Goal: Task Accomplishment & Management: Use online tool/utility

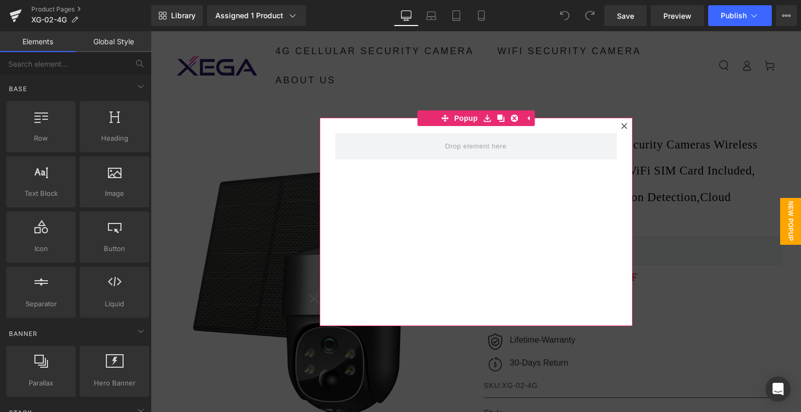
click at [621, 123] on icon at bounding box center [624, 126] width 6 height 6
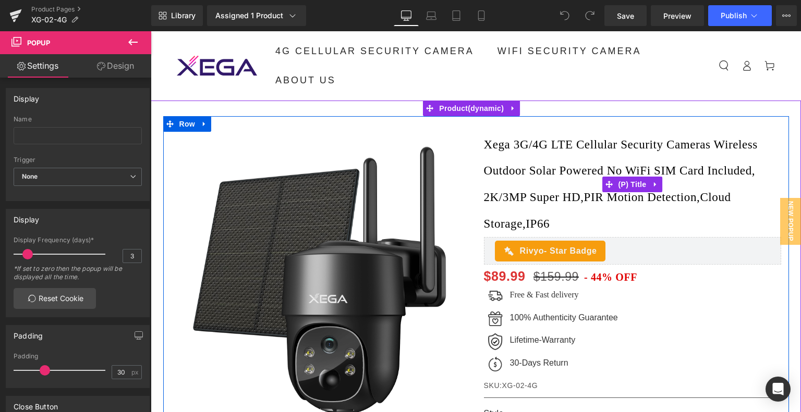
click at [525, 145] on link "Xega 3G/4G LTE Cellular Security Cameras Wireless Outdoor Solar Powered No WiFi…" at bounding box center [632, 184] width 297 height 105
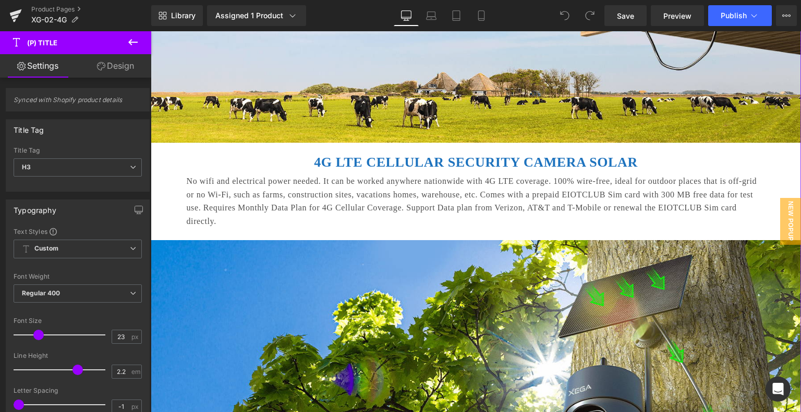
scroll to position [626, 0]
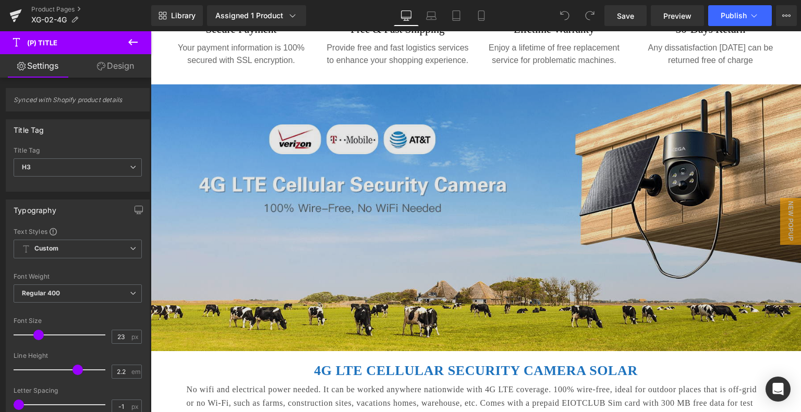
click at [420, 173] on img at bounding box center [476, 218] width 650 height 268
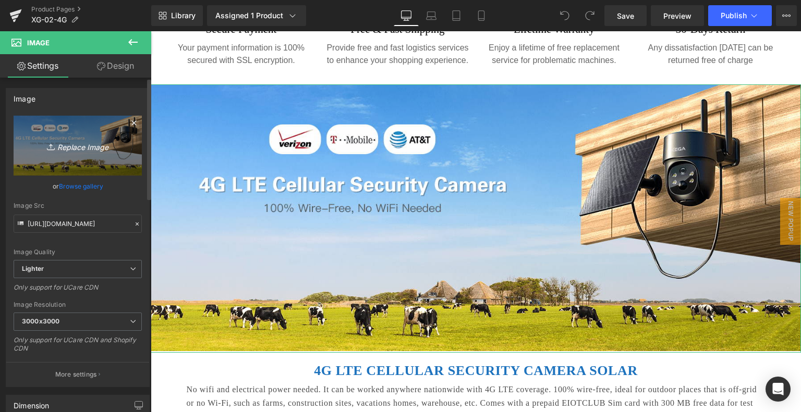
click at [70, 149] on icon "Replace Image" at bounding box center [77, 145] width 83 height 13
type input "C:\fakepath\2c7dd428-a9b1-4a55-867d-6b394b15301f.__CR0,0,1464,600_PT0_SX1464_V1…"
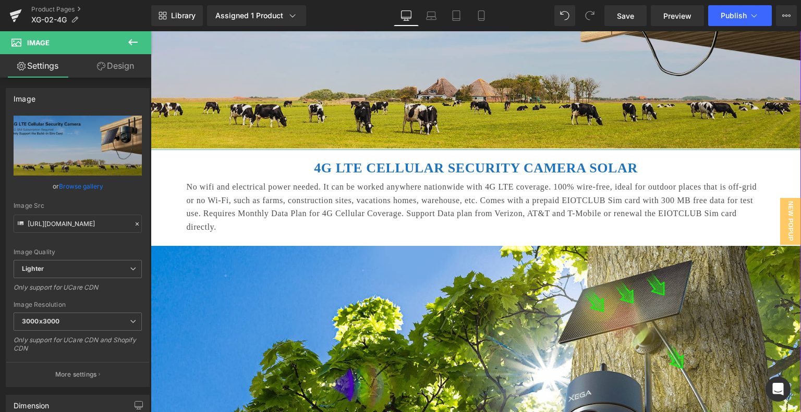
scroll to position [834, 0]
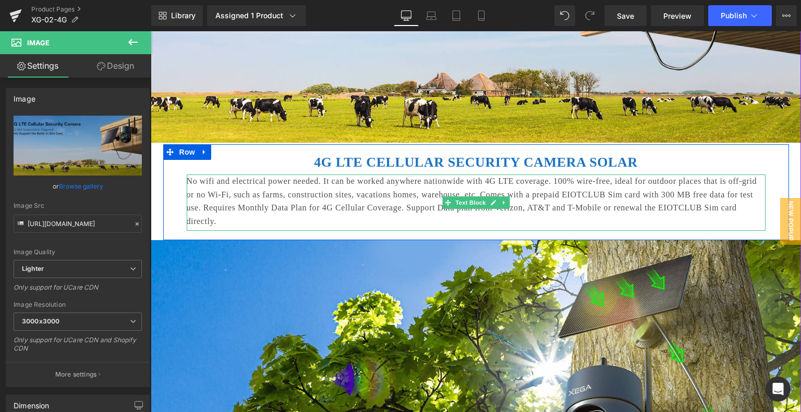
click at [344, 198] on p "No wifi and electrical power needed. It can be worked anywhere nationwide with …" at bounding box center [476, 201] width 579 height 53
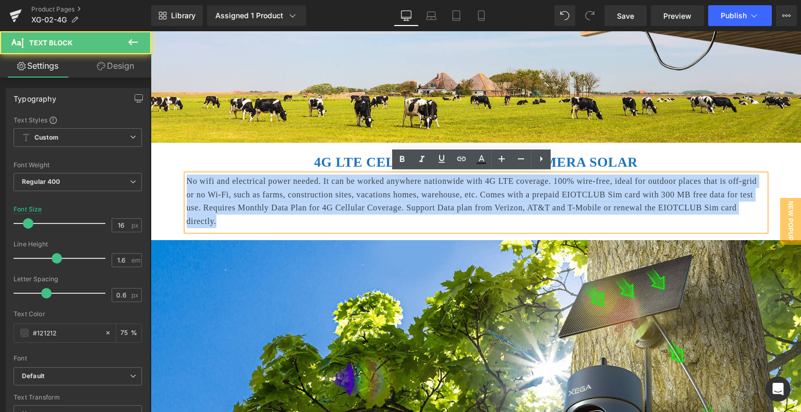
drag, startPoint x: 401, startPoint y: 223, endPoint x: 185, endPoint y: 174, distance: 221.7
click at [187, 175] on p "No wifi and electrical power needed. It can be worked anywhere nationwide with …" at bounding box center [476, 201] width 579 height 53
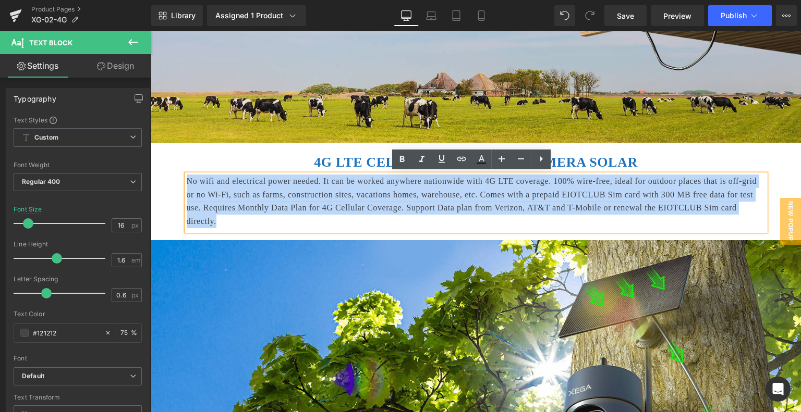
copy p "No wifi and electrical power needed. It can be worked anywhere nationwide with …"
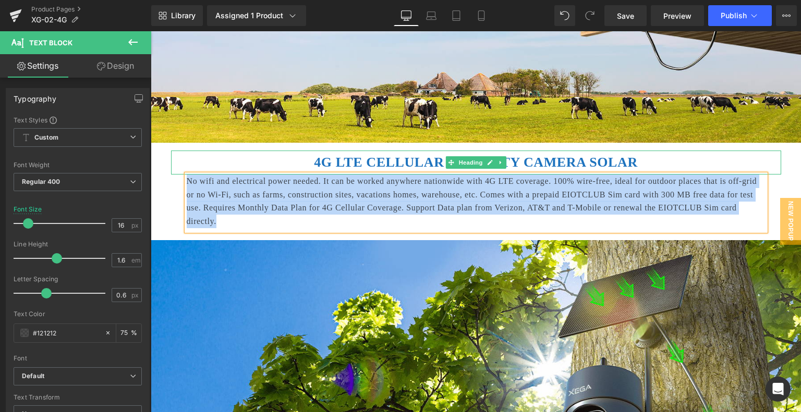
click at [363, 160] on b "4G LTE CELLULAR SECURITY CAMERA SOLAR" at bounding box center [476, 162] width 324 height 15
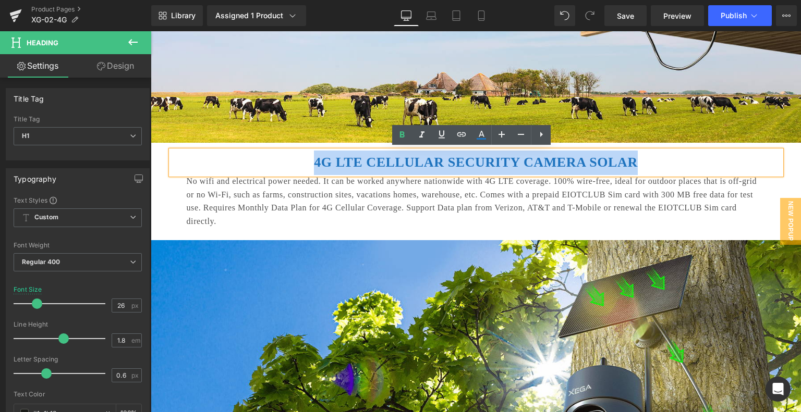
drag, startPoint x: 324, startPoint y: 161, endPoint x: 626, endPoint y: 165, distance: 301.9
click at [626, 165] on h1 "4G LTE CELLULAR SECURITY CAMERA SOLAR" at bounding box center [476, 163] width 610 height 25
copy b "4G LTE CELLULAR SECURITY CAMERA SOLAR"
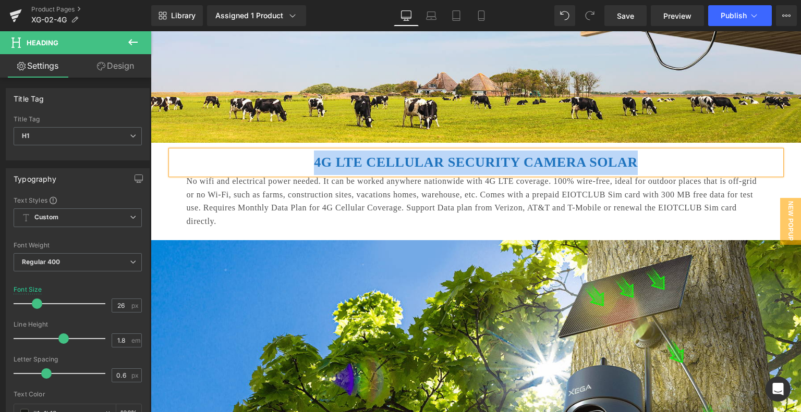
click at [414, 158] on b "4G LTE CELLULAR SECURITY CAMERA SOLAR" at bounding box center [476, 162] width 324 height 15
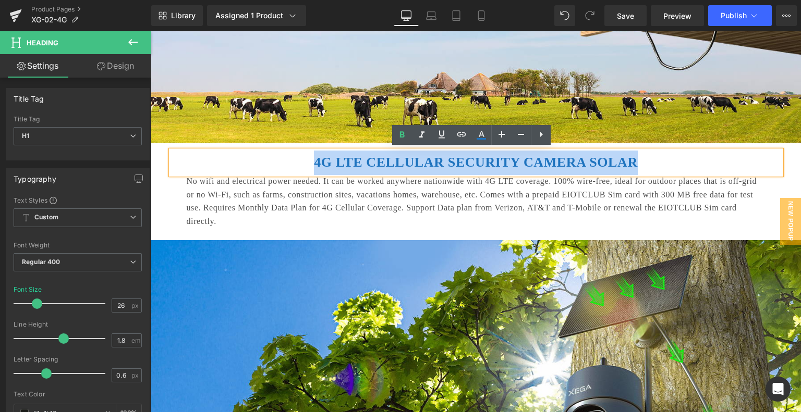
drag, startPoint x: 621, startPoint y: 161, endPoint x: 315, endPoint y: 154, distance: 306.6
click at [315, 154] on h1 "4G LTE CELLULAR SECURITY CAMERA SOLAR" at bounding box center [476, 163] width 610 height 25
paste div
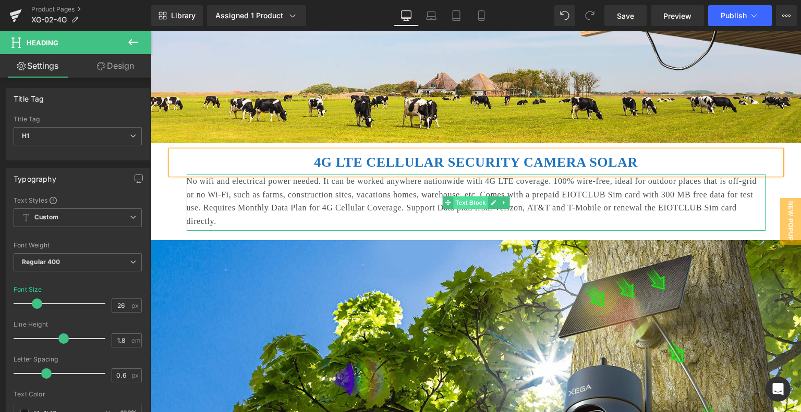
click at [456, 204] on span "Text Block" at bounding box center [470, 203] width 34 height 13
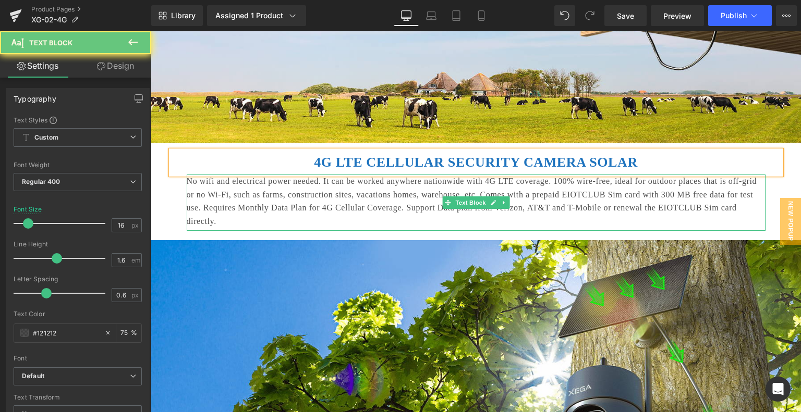
click at [334, 200] on p "No wifi and electrical power needed. It can be worked anywhere nationwide with …" at bounding box center [476, 201] width 579 height 53
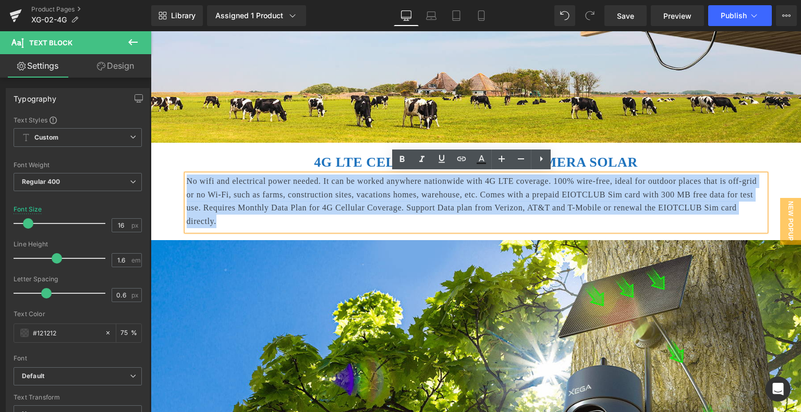
drag, startPoint x: 182, startPoint y: 178, endPoint x: 410, endPoint y: 224, distance: 232.4
click at [410, 224] on p "No wifi and electrical power needed. It can be worked anywhere nationwide with …" at bounding box center [476, 201] width 579 height 53
paste div
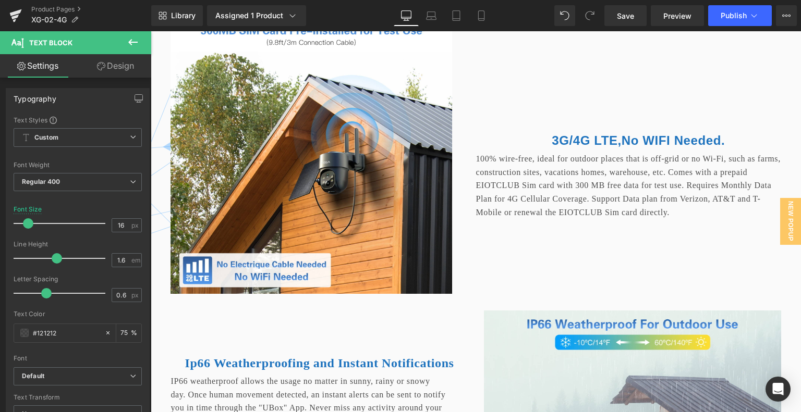
scroll to position [2189, 0]
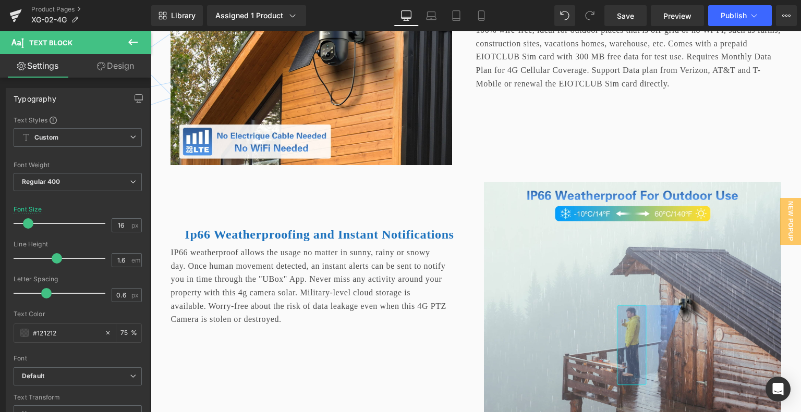
click at [554, 89] on p "100% wire-free, ideal for outdoor places that is off-grid or no Wi-Fi, such as …" at bounding box center [631, 56] width 310 height 67
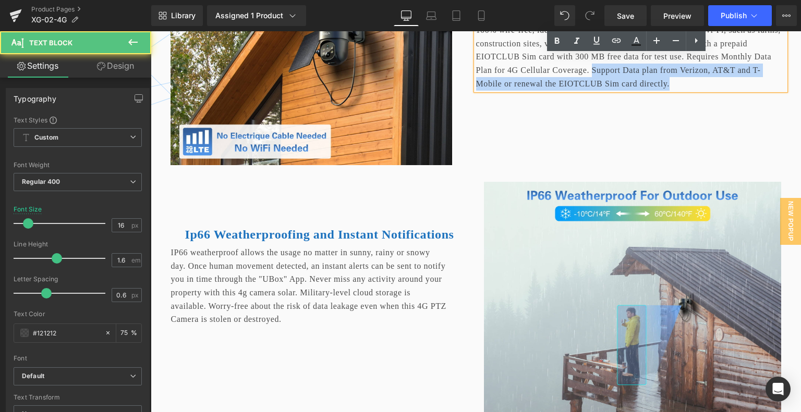
drag, startPoint x: 694, startPoint y: 102, endPoint x: 734, endPoint y: 123, distance: 44.8
click at [734, 90] on p "100% wire-free, ideal for outdoor places that is off-grid or no Wi-Fi, such as …" at bounding box center [631, 56] width 310 height 67
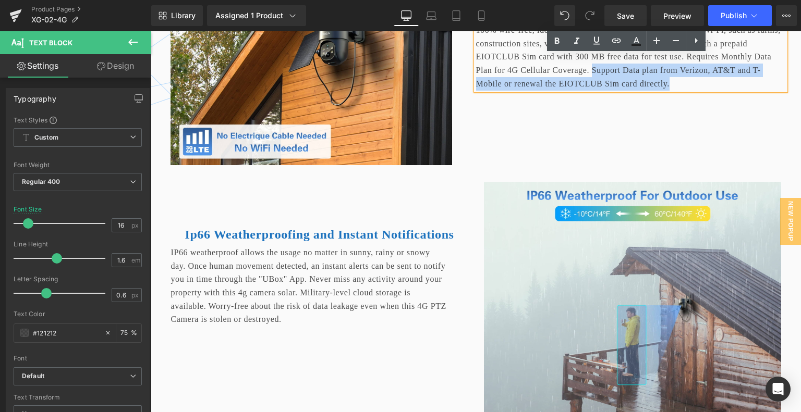
paste div
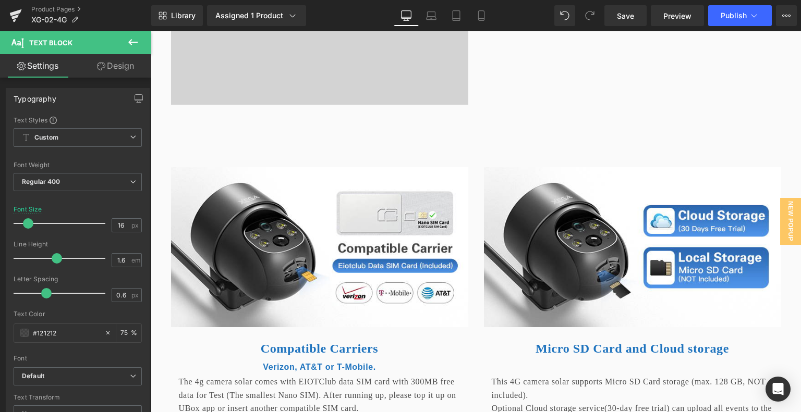
scroll to position [2926, 0]
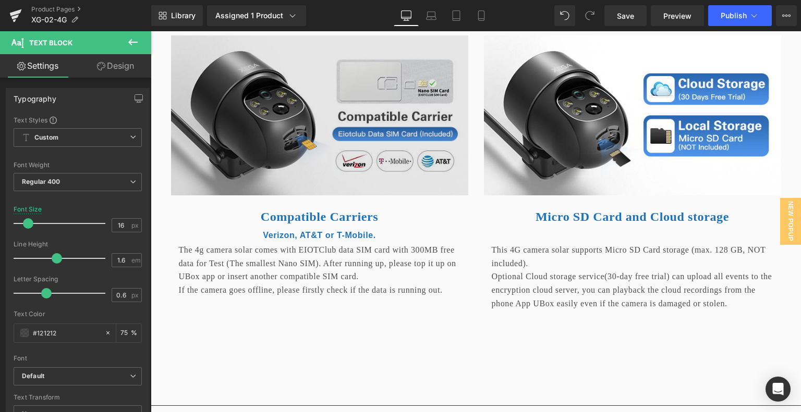
click at [313, 139] on img at bounding box center [319, 115] width 297 height 160
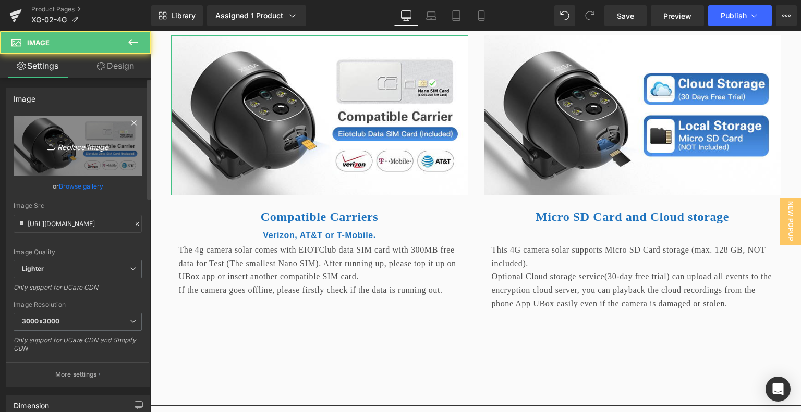
click at [67, 145] on icon "Replace Image" at bounding box center [77, 145] width 83 height 13
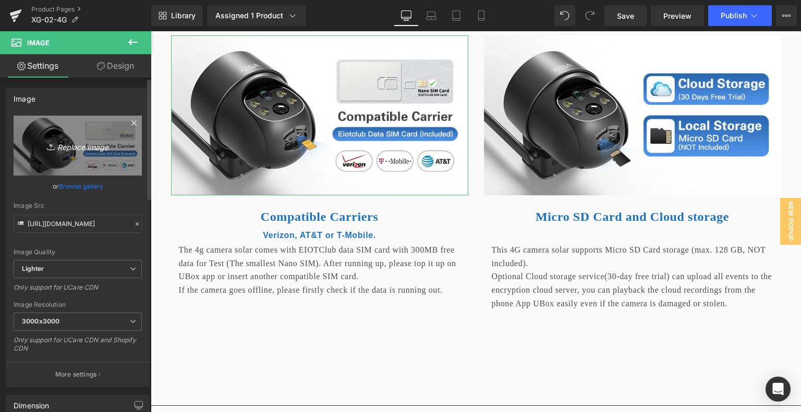
type input "C:\fakepath\90075273-0838-457c-91e3-7df770c148f9.__CR0,0,650,350_PT0_SX650_V1__…"
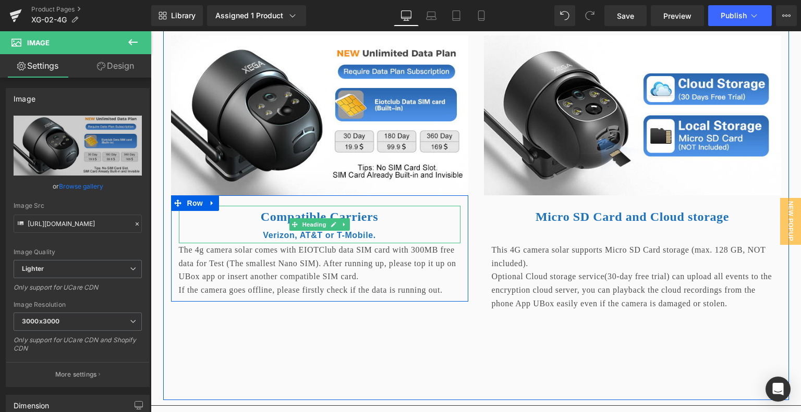
click at [375, 243] on div "Verizon, AT&T or T-Mobile." at bounding box center [320, 235] width 282 height 15
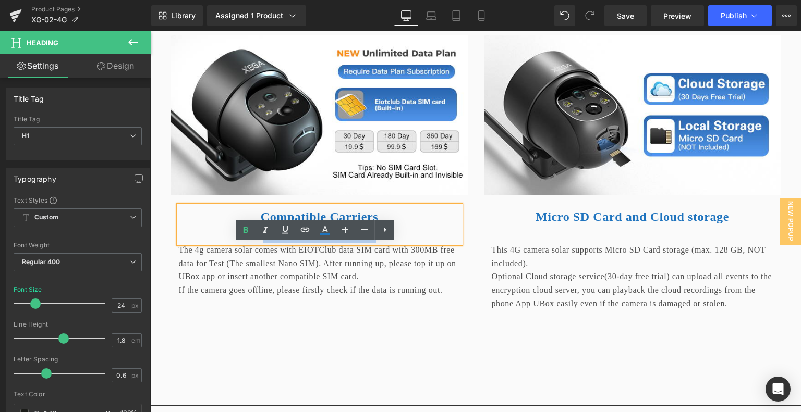
drag, startPoint x: 375, startPoint y: 275, endPoint x: 253, endPoint y: 277, distance: 122.0
click at [253, 243] on div "Verizon, AT&T or T-Mobile." at bounding box center [320, 235] width 282 height 15
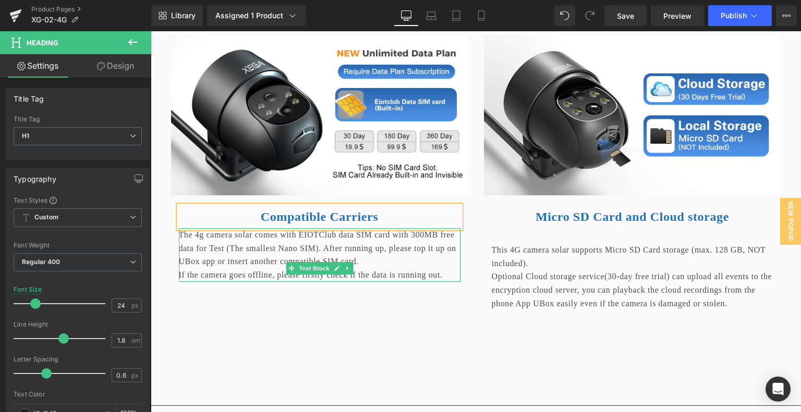
click at [256, 268] on p "The 4g camera solar comes with EIOTClub data SIM card with 300MB free data for …" at bounding box center [320, 248] width 282 height 40
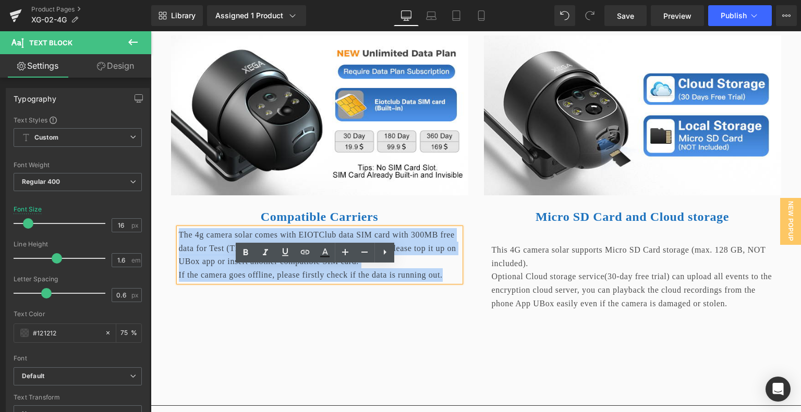
drag, startPoint x: 175, startPoint y: 271, endPoint x: 231, endPoint y: 340, distance: 90.0
click at [231, 282] on div "The 4g camera solar comes with EIOTClub data SIM card with 300MB free data for …" at bounding box center [320, 254] width 282 height 53
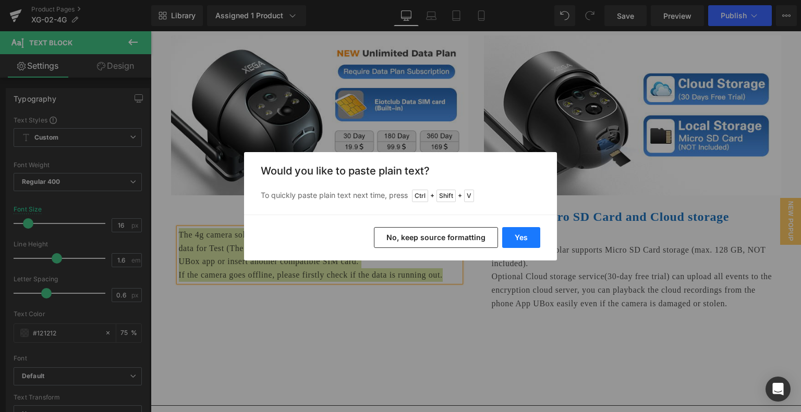
click at [514, 237] on button "Yes" at bounding box center [521, 237] width 38 height 21
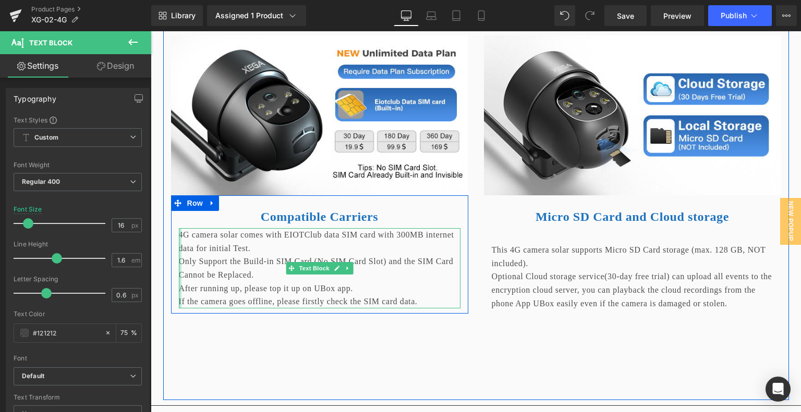
click at [179, 273] on div at bounding box center [180, 268] width 3 height 80
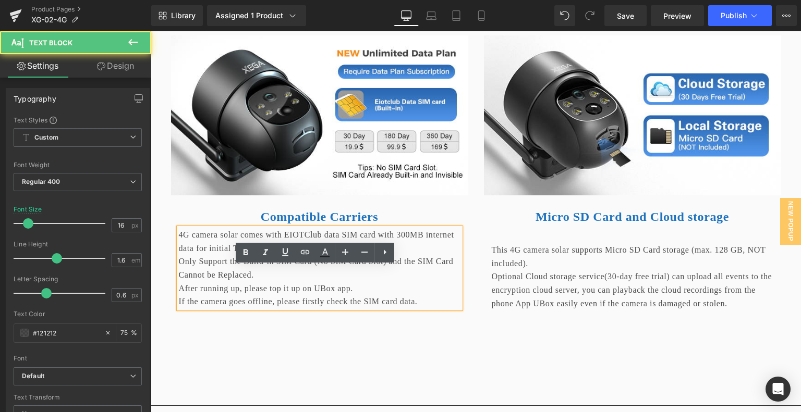
click at [179, 255] on p "4G camera solar comes with EIOTClub data SIM card with 300MB internet data for …" at bounding box center [320, 241] width 282 height 27
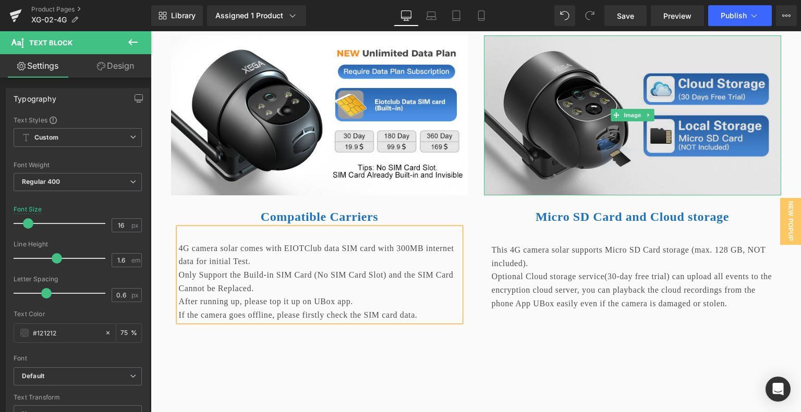
click at [541, 141] on img at bounding box center [632, 115] width 297 height 160
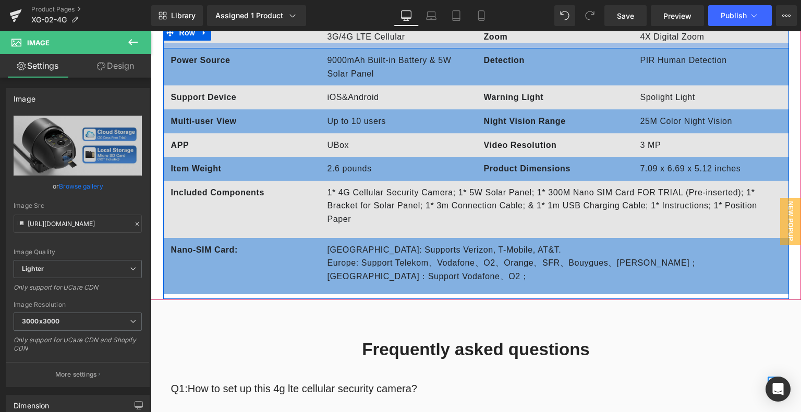
scroll to position [4020, 0]
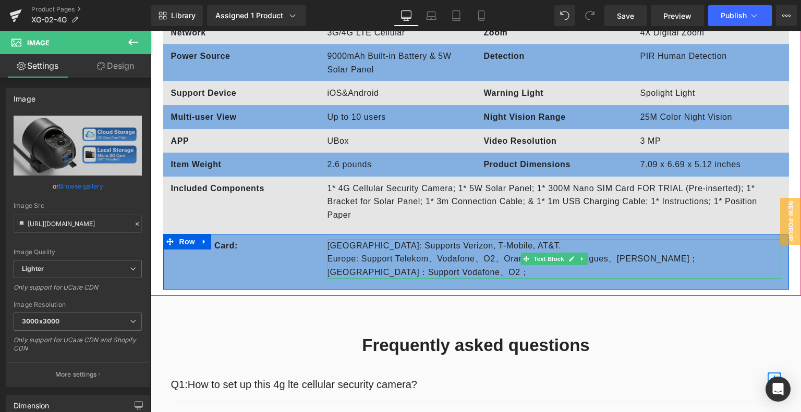
click at [351, 266] on p "Europe: Support Telekom、Vodafone、O2、Orange、SFR、Bouygues、TIM；" at bounding box center [554, 259] width 454 height 14
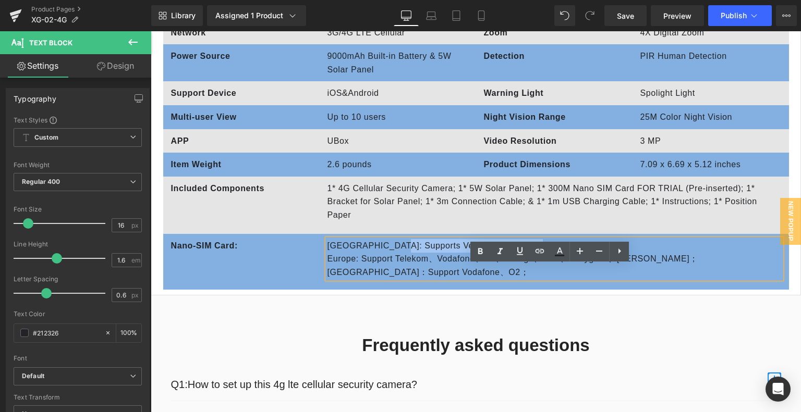
drag, startPoint x: 380, startPoint y: 273, endPoint x: 517, endPoint y: 271, distance: 137.1
click at [517, 253] on p "United States: Supports Verizon, T-Mobile, AT&T." at bounding box center [554, 246] width 454 height 14
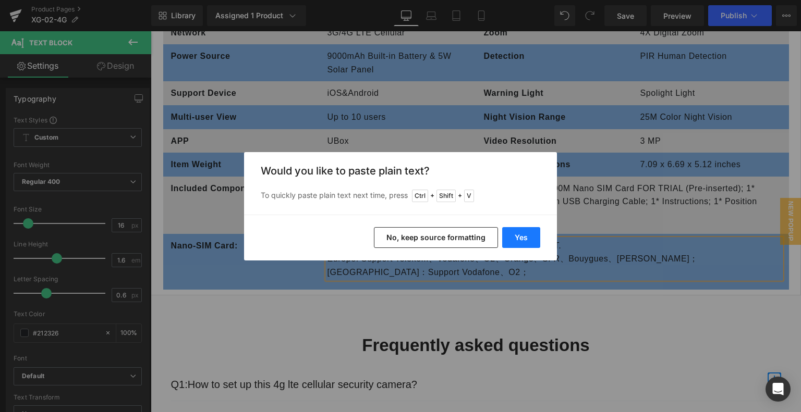
click at [523, 236] on button "Yes" at bounding box center [521, 237] width 38 height 21
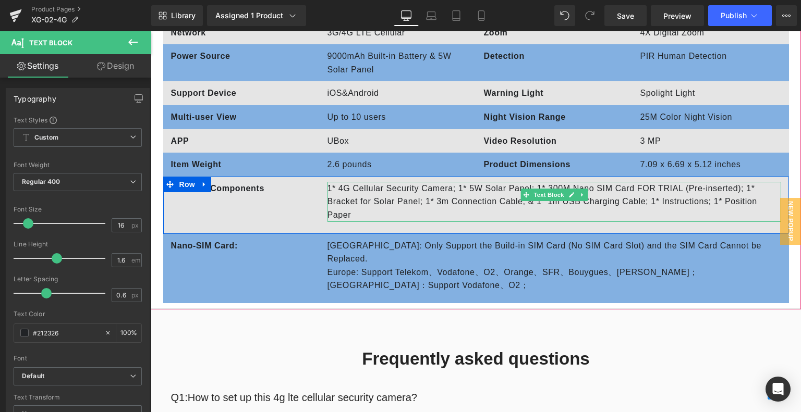
scroll to position [4229, 0]
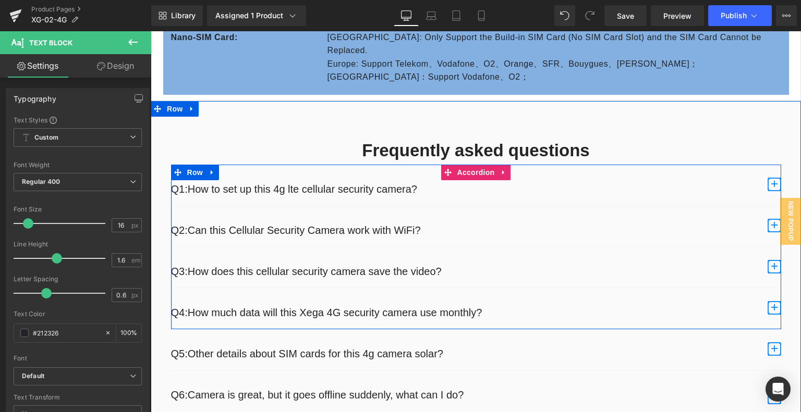
click at [768, 315] on span "button" at bounding box center [774, 308] width 14 height 14
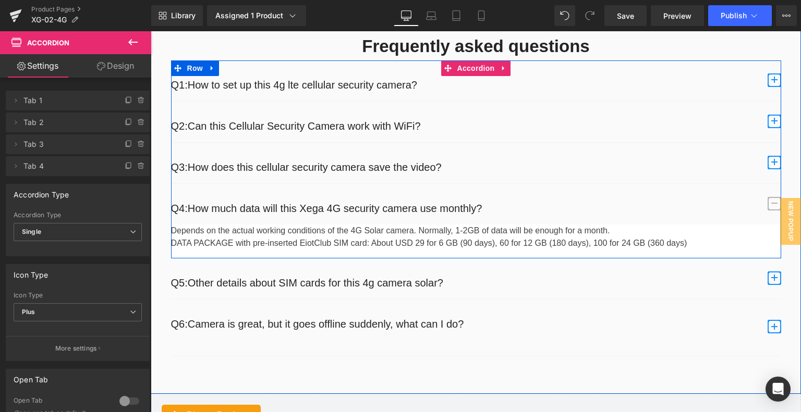
scroll to position [4333, 0]
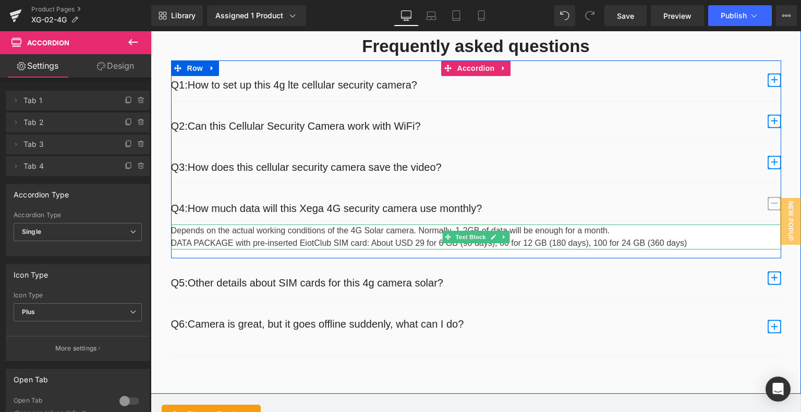
click at [239, 237] on p "Depends on the actual working conditions of the 4G Solar camera. Normally, 1-2G…" at bounding box center [476, 231] width 610 height 13
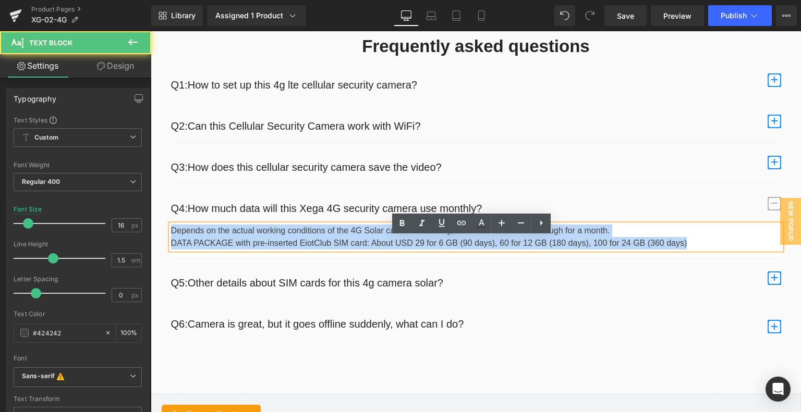
drag, startPoint x: 168, startPoint y: 243, endPoint x: 679, endPoint y: 259, distance: 511.1
click at [679, 250] on div "Depends on the actual working conditions of the 4G Solar camera. Normally, 1-2G…" at bounding box center [476, 237] width 610 height 25
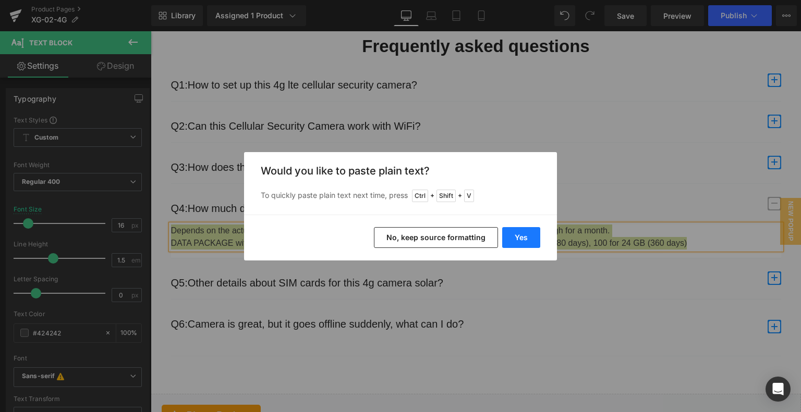
click at [525, 239] on button "Yes" at bounding box center [521, 237] width 38 height 21
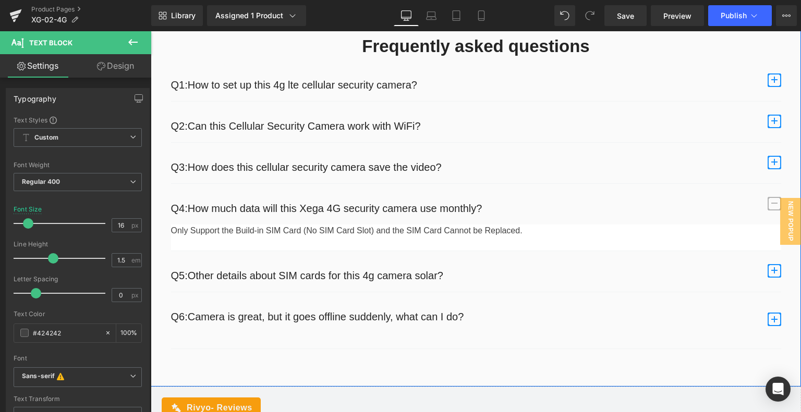
click at [332, 237] on p "Only Support the Build-in SIM Card (No SIM Card Slot) and the SIM Card Cannot b…" at bounding box center [476, 231] width 610 height 13
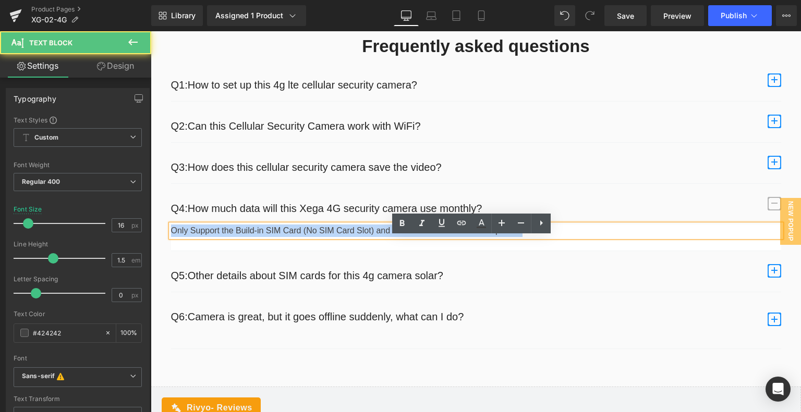
drag, startPoint x: 167, startPoint y: 244, endPoint x: 533, endPoint y: 245, distance: 366.5
click at [533, 237] on p "Only Support the Build-in SIM Card (No SIM Card Slot) and the SIM Card Cannot b…" at bounding box center [476, 231] width 610 height 13
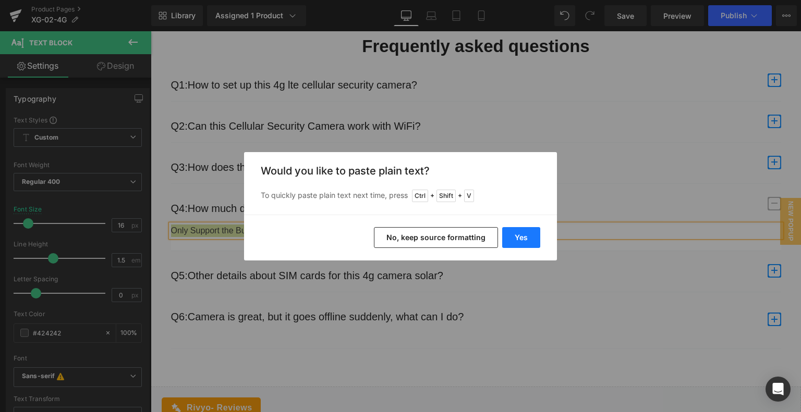
click at [523, 236] on button "Yes" at bounding box center [521, 237] width 38 height 21
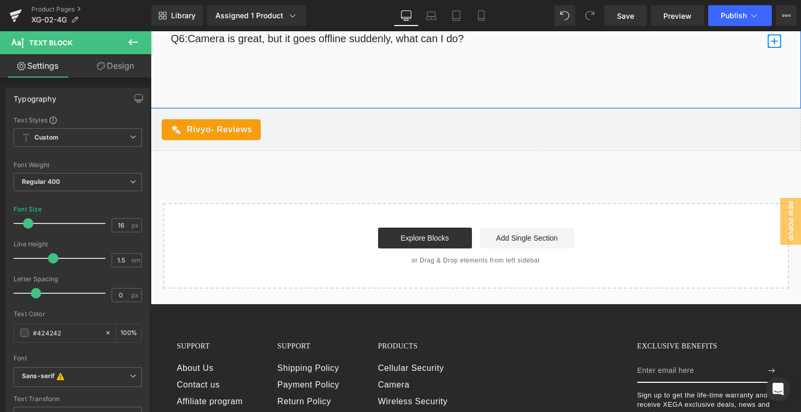
scroll to position [4698, 0]
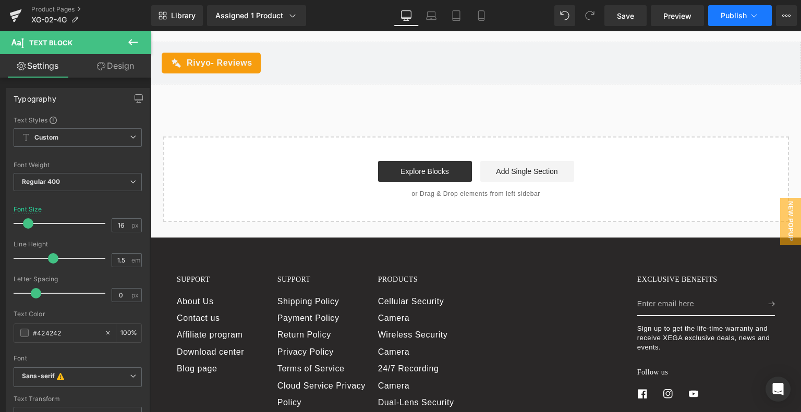
click at [745, 14] on span "Publish" at bounding box center [733, 15] width 26 height 8
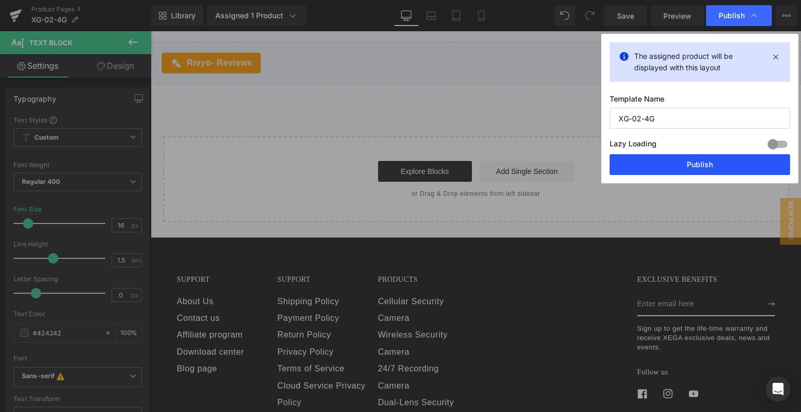
click at [669, 164] on button "Publish" at bounding box center [699, 164] width 180 height 21
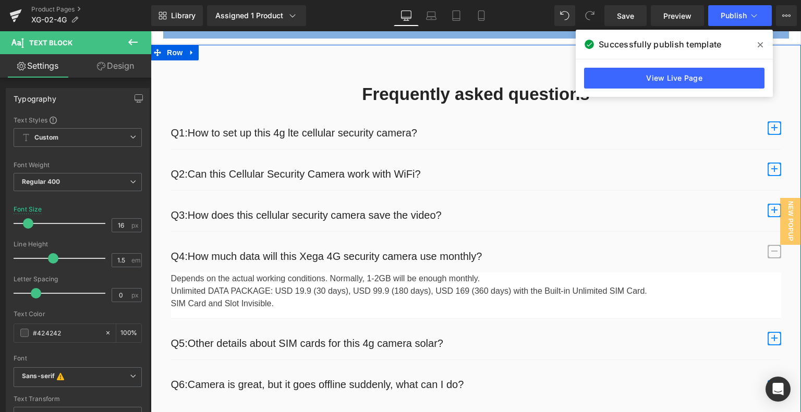
scroll to position [4281, 0]
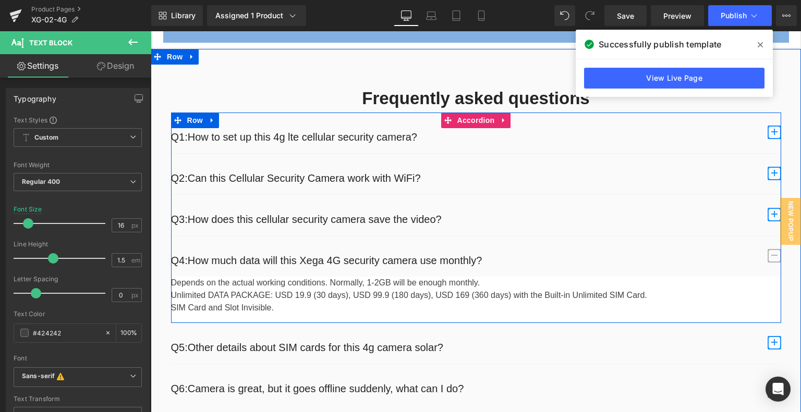
click at [770, 139] on span "button" at bounding box center [774, 133] width 14 height 14
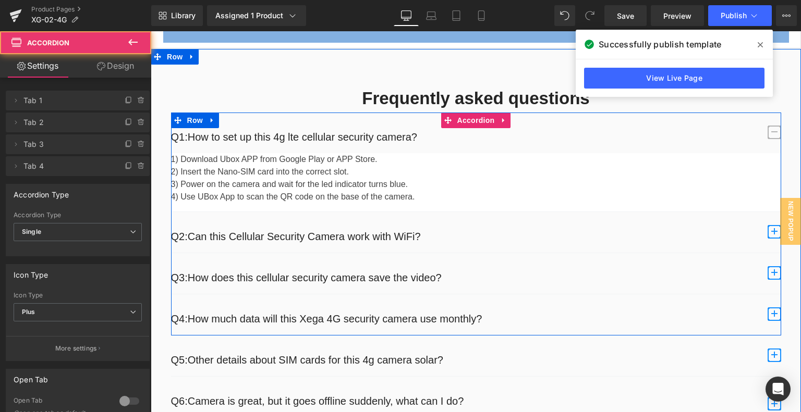
click at [774, 317] on span "button" at bounding box center [774, 317] width 0 height 0
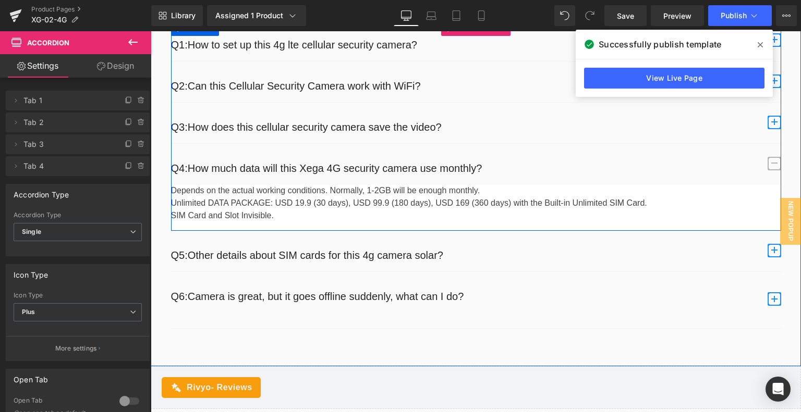
scroll to position [4385, 0]
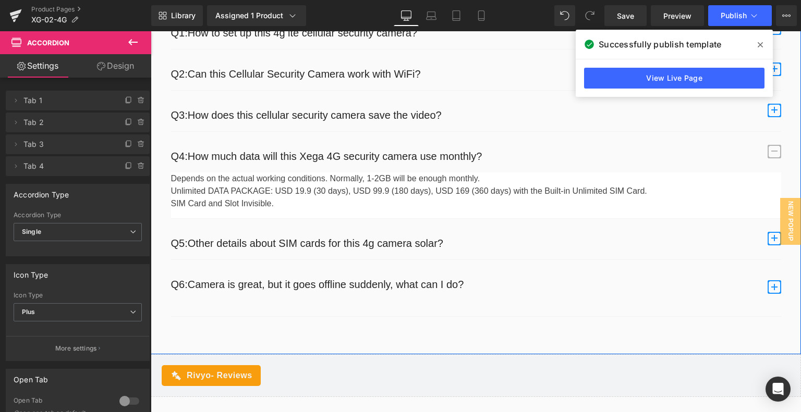
click at [773, 246] on span "button" at bounding box center [774, 239] width 14 height 14
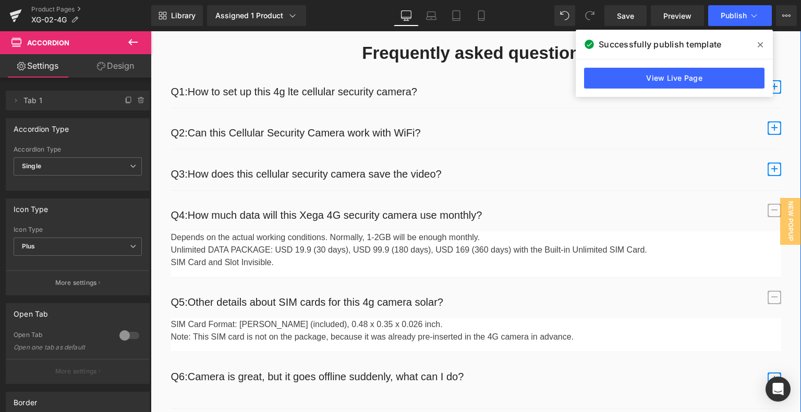
scroll to position [4281, 0]
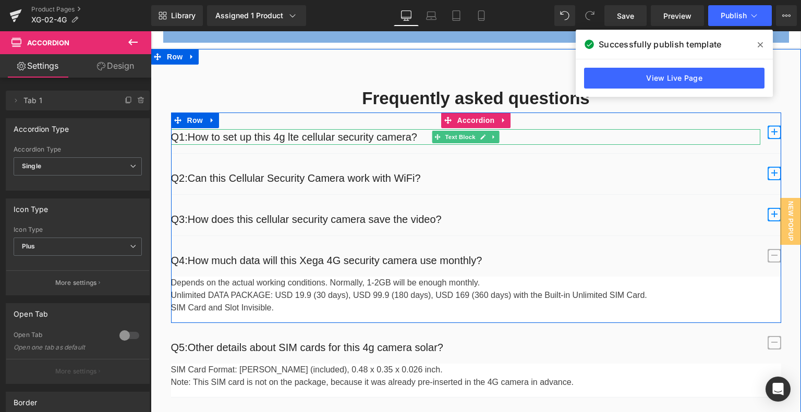
click at [211, 145] on p "Q1:How to set up this 4g lte cellular security camera?" at bounding box center [465, 137] width 589 height 16
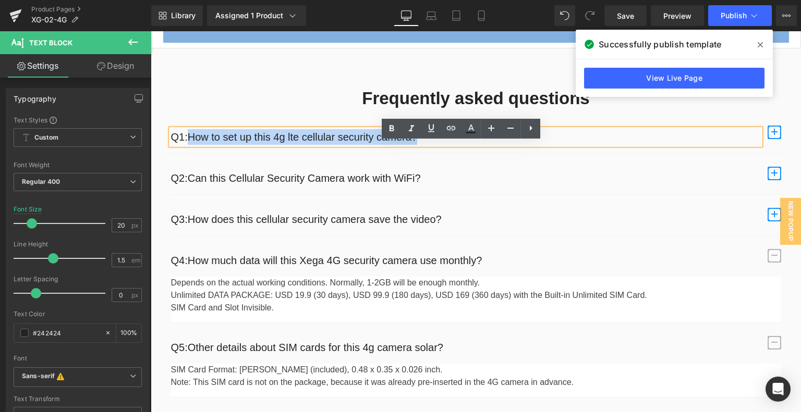
drag, startPoint x: 185, startPoint y: 149, endPoint x: 424, endPoint y: 150, distance: 238.8
click at [424, 145] on p "Q1:How to set up this 4g lte cellular security camera?" at bounding box center [465, 137] width 589 height 16
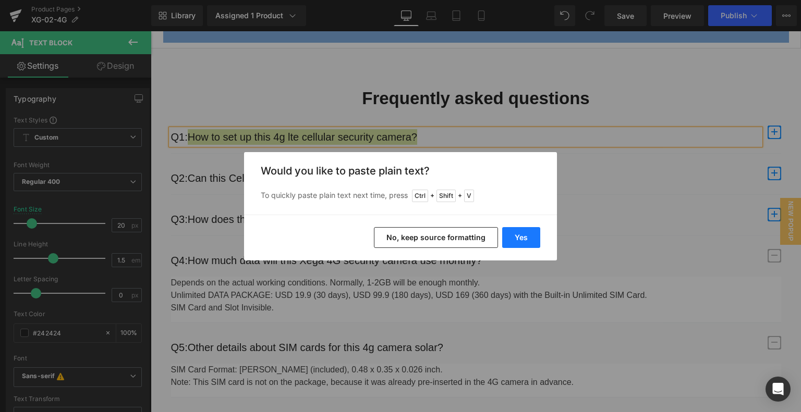
click at [518, 233] on button "Yes" at bounding box center [521, 237] width 38 height 21
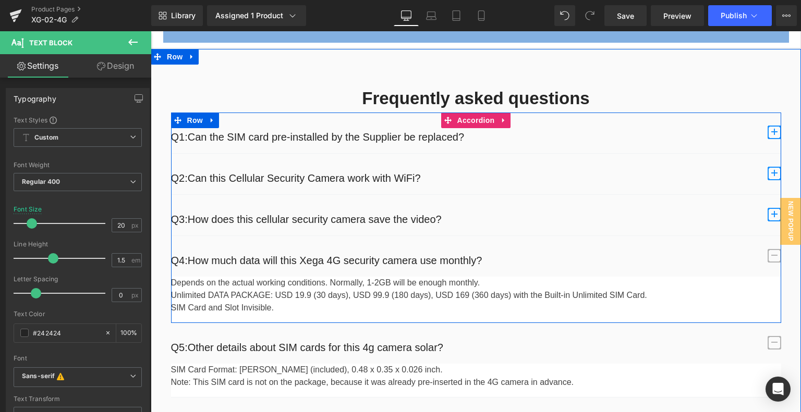
click at [771, 139] on span "button" at bounding box center [774, 133] width 14 height 14
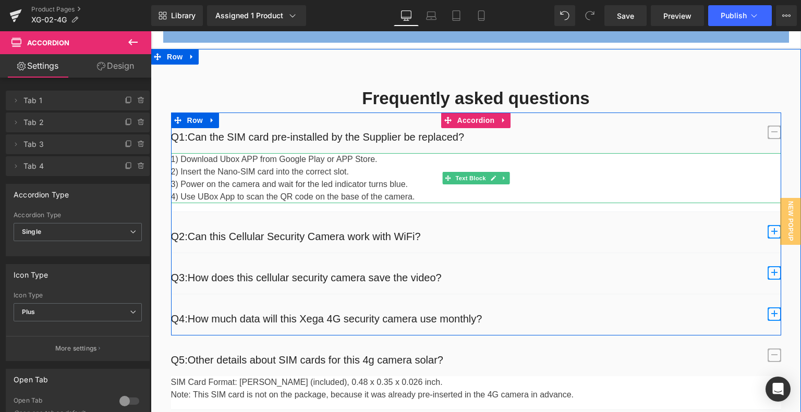
click at [211, 178] on p "2) Insert the Nano-SIM card into the correct slot." at bounding box center [476, 172] width 610 height 13
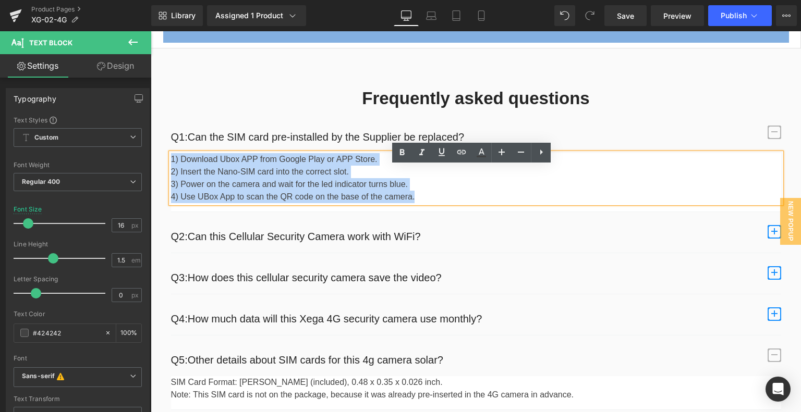
drag, startPoint x: 166, startPoint y: 174, endPoint x: 425, endPoint y: 213, distance: 262.0
click at [425, 203] on div "1) Download Ubox APP from Google Play or APP Store. 2) Insert the Nano-SIM card…" at bounding box center [476, 178] width 610 height 50
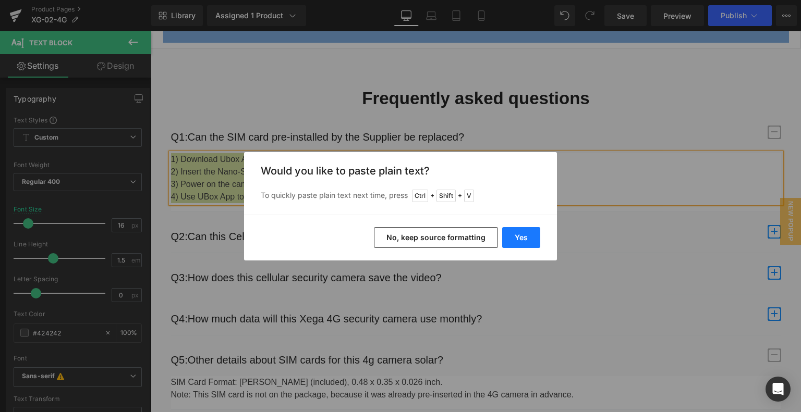
click at [518, 235] on button "Yes" at bounding box center [521, 237] width 38 height 21
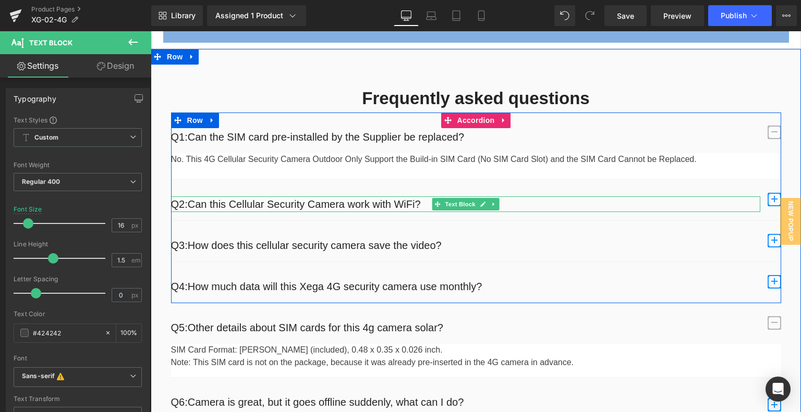
click at [217, 212] on p "Q2:Can this Cellular Security Camera work with WiFi?" at bounding box center [465, 205] width 589 height 16
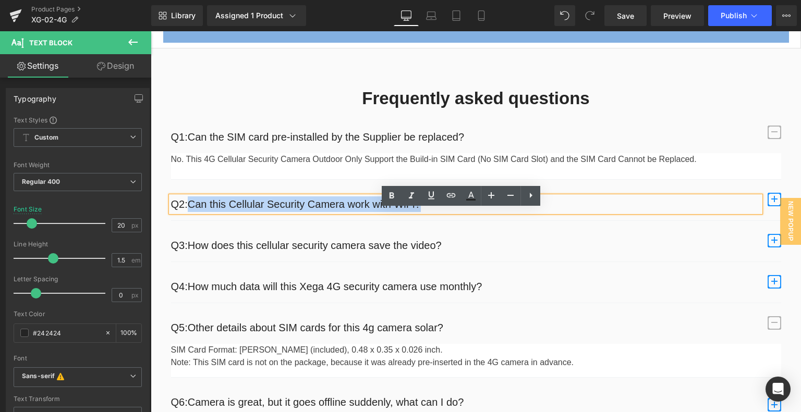
drag, startPoint x: 183, startPoint y: 218, endPoint x: 436, endPoint y: 218, distance: 252.3
click at [436, 212] on p "Q2:Can this Cellular Security Camera work with WiFi?" at bounding box center [465, 205] width 589 height 16
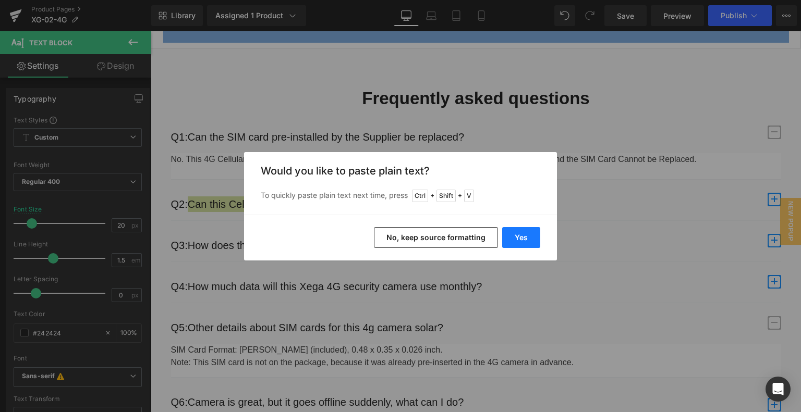
click at [526, 237] on button "Yes" at bounding box center [521, 237] width 38 height 21
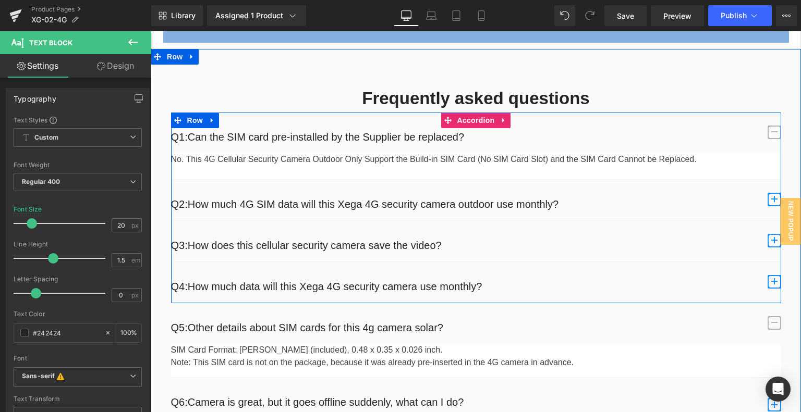
click at [767, 206] on span "button" at bounding box center [774, 200] width 14 height 14
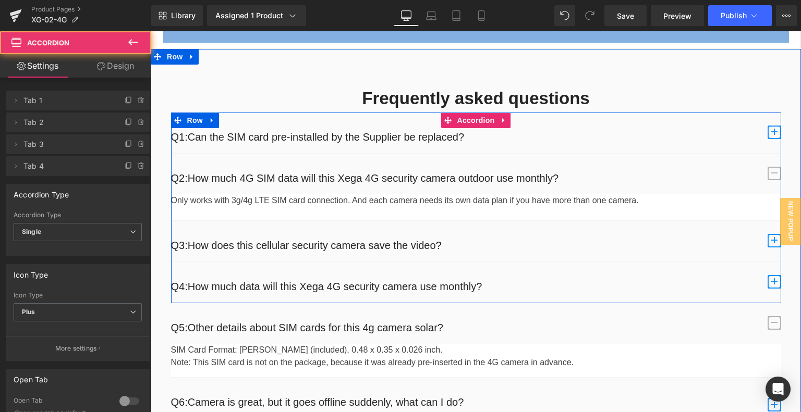
click at [239, 207] on div "Only works with 3g/4g LTE SIM card connection. And each camera needs its own da…" at bounding box center [476, 200] width 610 height 13
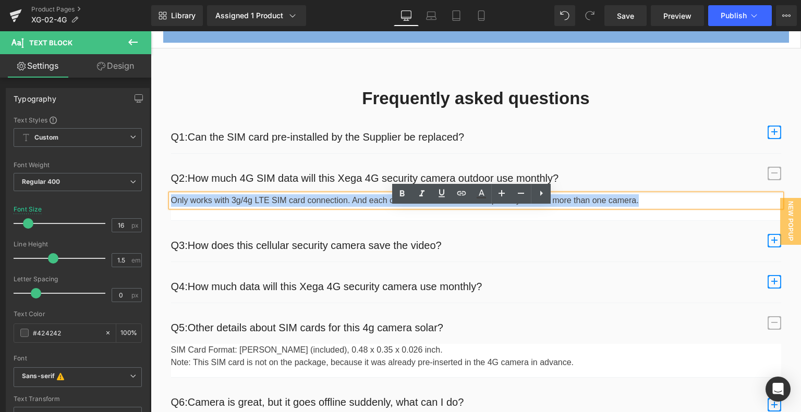
drag, startPoint x: 167, startPoint y: 215, endPoint x: 651, endPoint y: 221, distance: 483.8
click at [651, 207] on div "Only works with 3g/4g LTE SIM card connection. And each camera needs its own da…" at bounding box center [476, 200] width 610 height 13
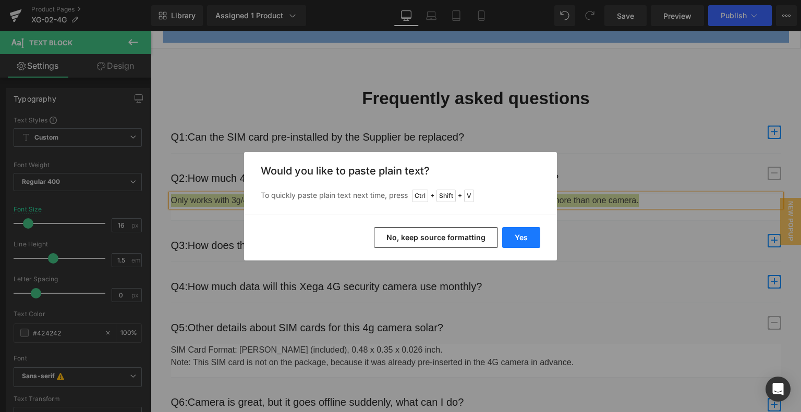
click at [523, 235] on button "Yes" at bounding box center [521, 237] width 38 height 21
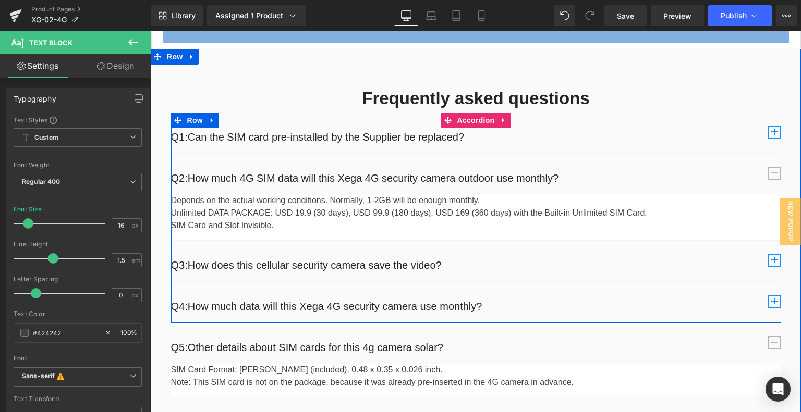
click at [771, 267] on span "button" at bounding box center [774, 261] width 14 height 14
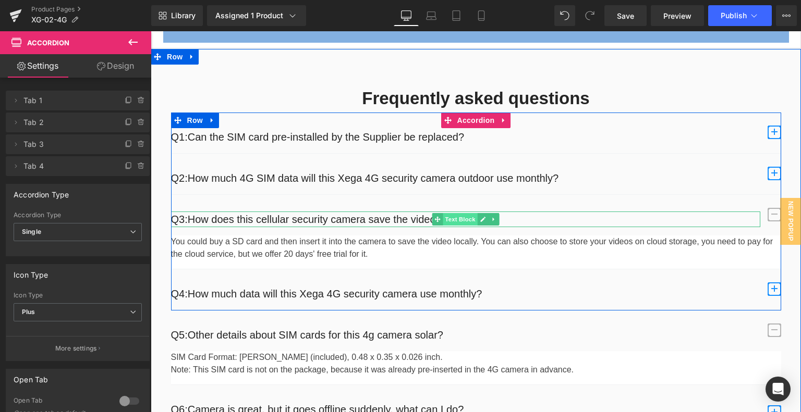
click at [457, 226] on span "Text Block" at bounding box center [460, 219] width 34 height 13
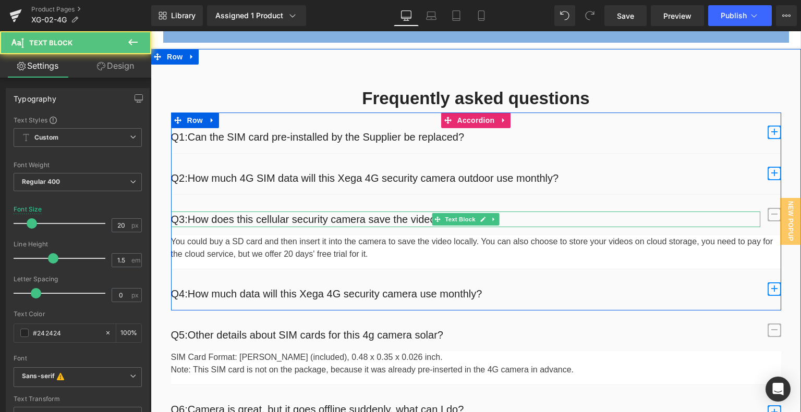
click at [542, 227] on p "Q3:How does this cellular security camera save the video?" at bounding box center [465, 220] width 589 height 16
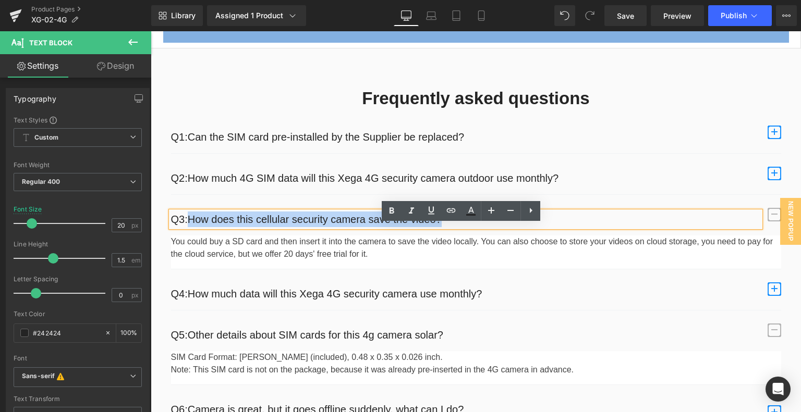
drag, startPoint x: 296, startPoint y: 233, endPoint x: 186, endPoint y: 236, distance: 110.5
click at [186, 227] on p "Q3:How does this cellular security camera save the video?" at bounding box center [465, 220] width 589 height 16
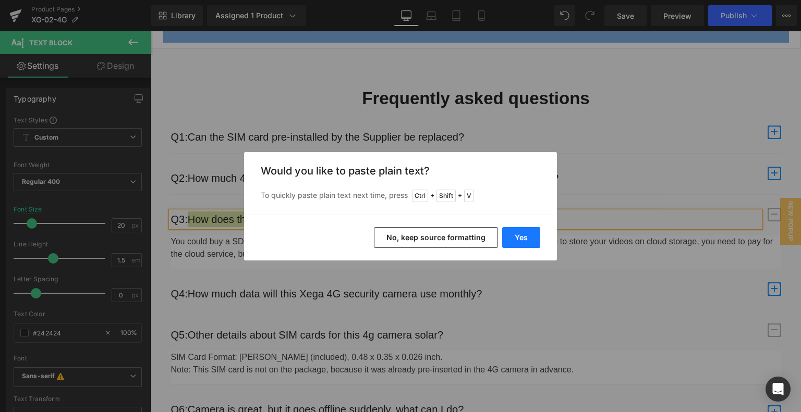
click at [513, 239] on button "Yes" at bounding box center [521, 237] width 38 height 21
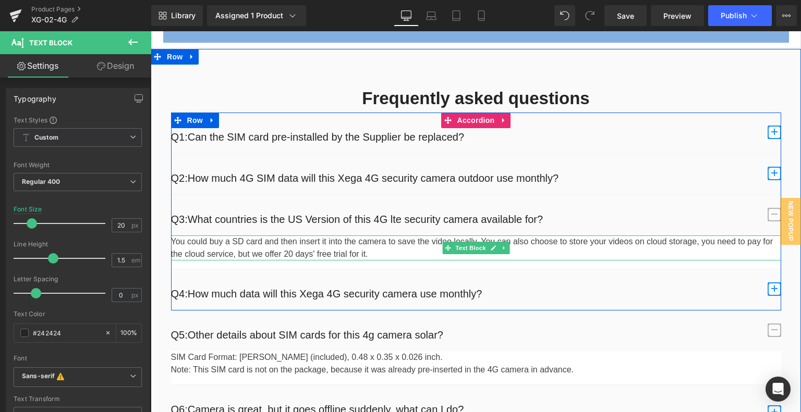
click at [279, 261] on p "You could buy a SD card and then insert it into the camera to save the video lo…" at bounding box center [476, 248] width 610 height 25
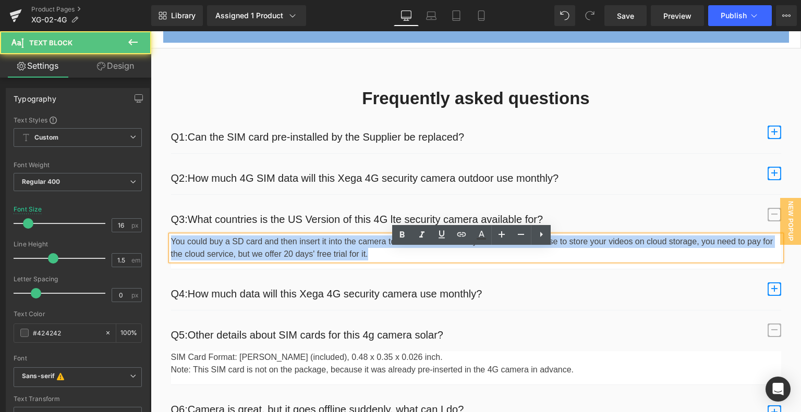
drag, startPoint x: 167, startPoint y: 254, endPoint x: 459, endPoint y: 265, distance: 292.1
click at [459, 261] on p "You could buy a SD card and then insert it into the camera to save the video lo…" at bounding box center [476, 248] width 610 height 25
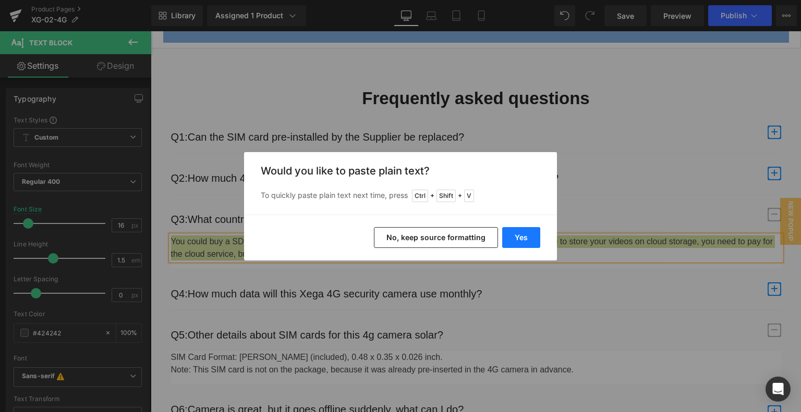
click at [525, 238] on button "Yes" at bounding box center [521, 237] width 38 height 21
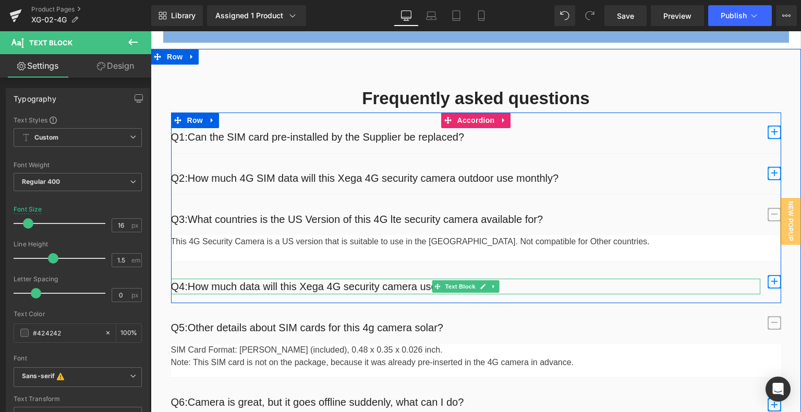
click at [334, 295] on p "Q4:How much data will this Xega 4G security camera use monthly?" at bounding box center [465, 287] width 589 height 16
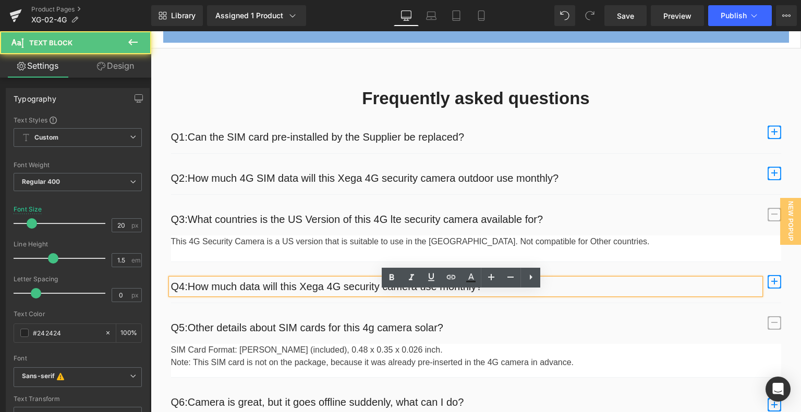
click at [237, 295] on p "Q4:How much data will this Xega 4G security camera use monthly?" at bounding box center [465, 287] width 589 height 16
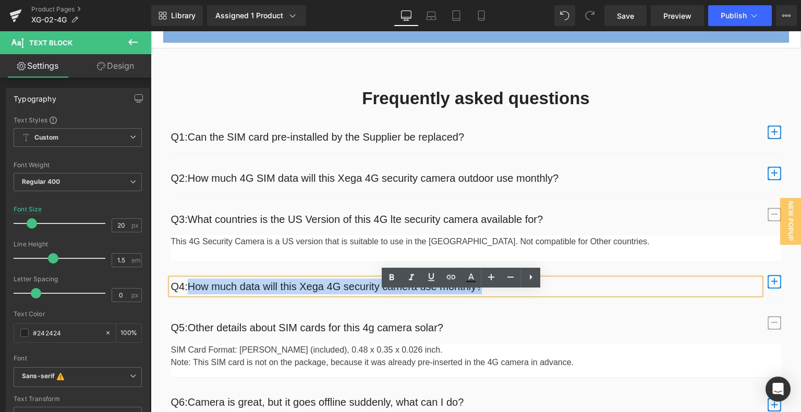
drag, startPoint x: 186, startPoint y: 301, endPoint x: 508, endPoint y: 298, distance: 322.2
click at [508, 295] on p "Q4:How much data will this Xega 4G security camera use monthly?" at bounding box center [465, 287] width 589 height 16
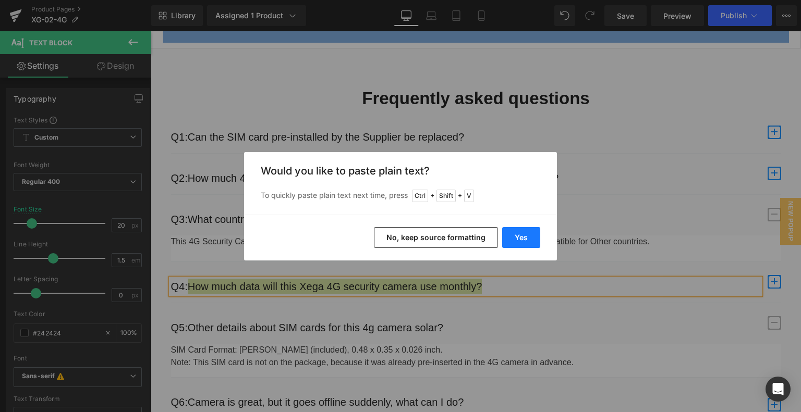
click at [521, 231] on button "Yes" at bounding box center [521, 237] width 38 height 21
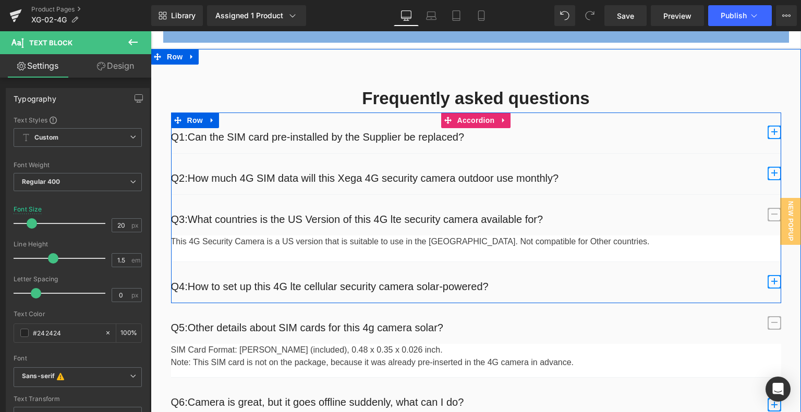
click at [770, 289] on span "button" at bounding box center [774, 282] width 14 height 14
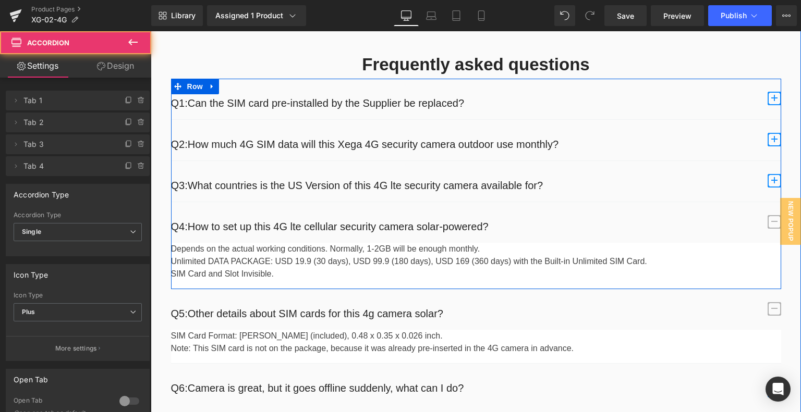
scroll to position [4333, 0]
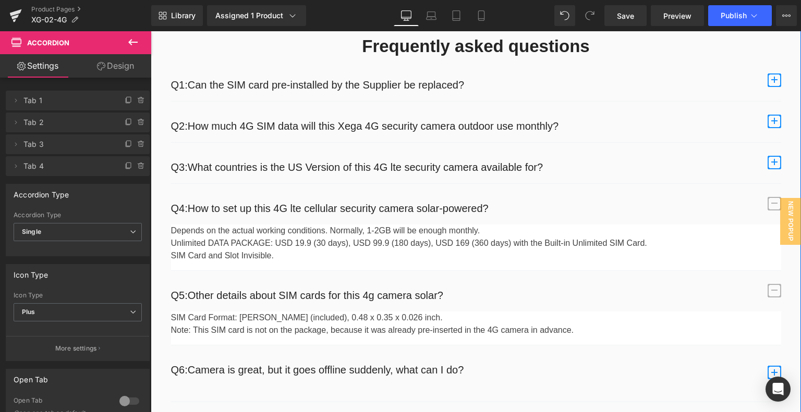
click at [261, 250] on p "Unlimited DATA PACKAGE: USD 19.9 (30 days), USD 99.9 (180 days), USD 169 (360 d…" at bounding box center [476, 243] width 610 height 13
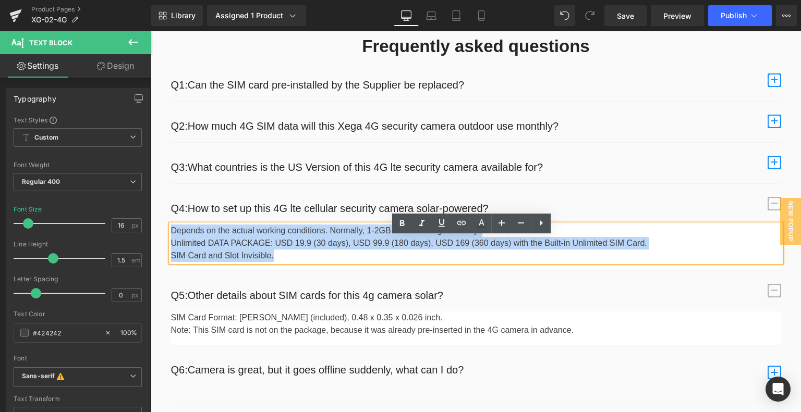
drag, startPoint x: 279, startPoint y: 268, endPoint x: 168, endPoint y: 247, distance: 112.6
click at [171, 247] on div "Depends on the actual working conditions. Normally, 1-2GB will be enough monthl…" at bounding box center [476, 244] width 610 height 38
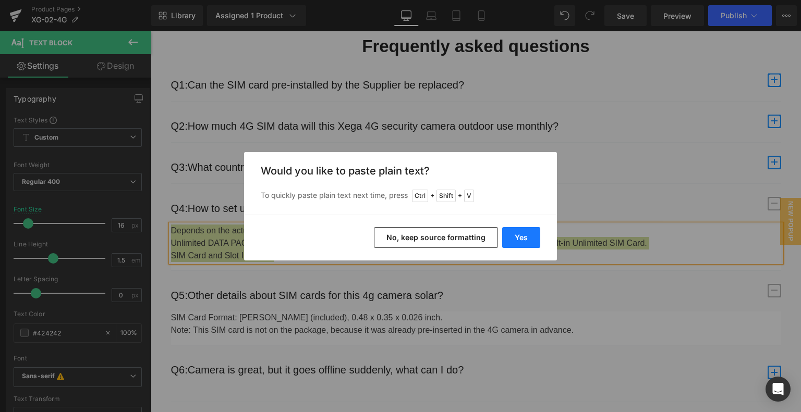
click at [513, 235] on button "Yes" at bounding box center [521, 237] width 38 height 21
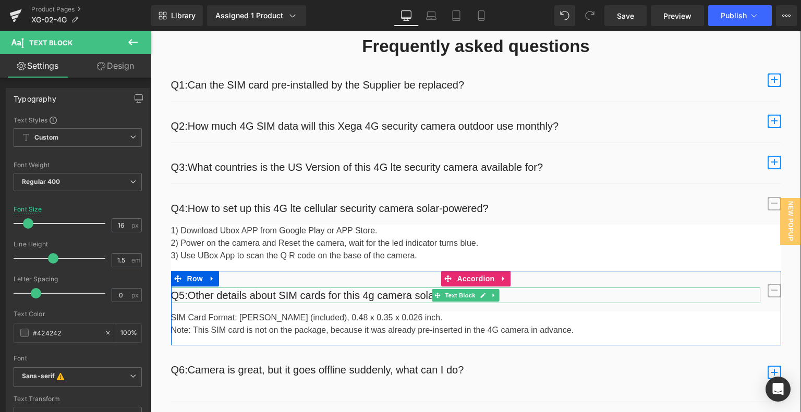
click at [216, 303] on p "Q5:Other details about SIM cards for this 4g camera solar?" at bounding box center [465, 296] width 589 height 16
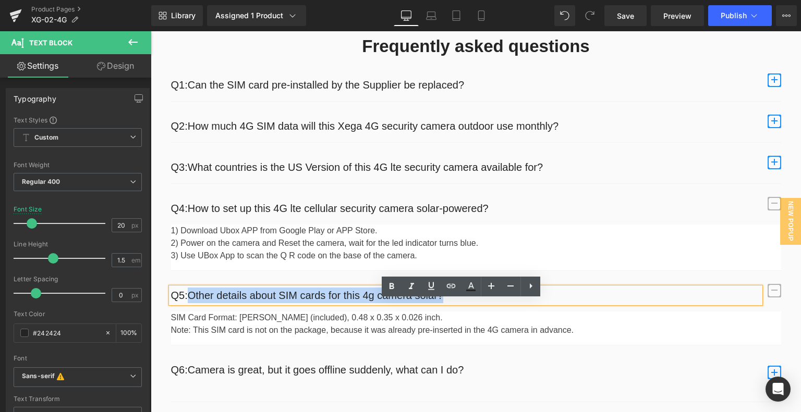
drag, startPoint x: 185, startPoint y: 308, endPoint x: 457, endPoint y: 312, distance: 272.7
click at [457, 303] on p "Q5:Other details about SIM cards for this 4g camera solar?" at bounding box center [465, 296] width 589 height 16
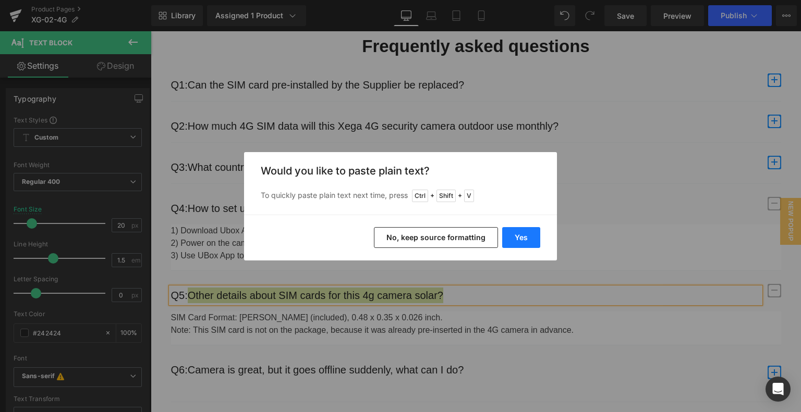
click at [517, 235] on button "Yes" at bounding box center [521, 237] width 38 height 21
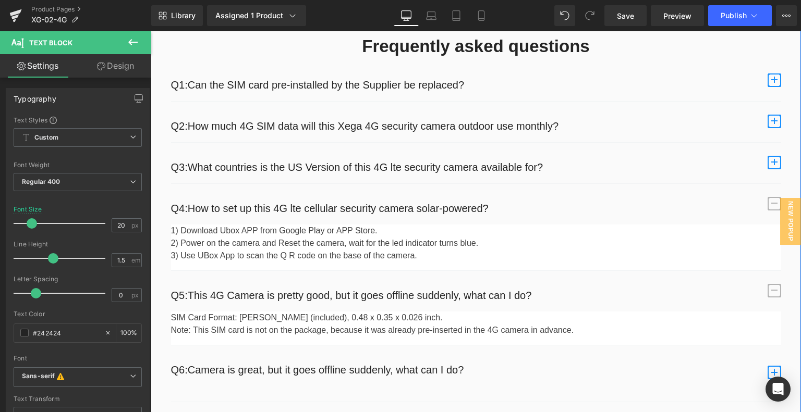
click at [230, 324] on p "SIM Card Format: Nano SIM (included), 0.48 x 0.35 x 0.026 inch." at bounding box center [476, 318] width 610 height 13
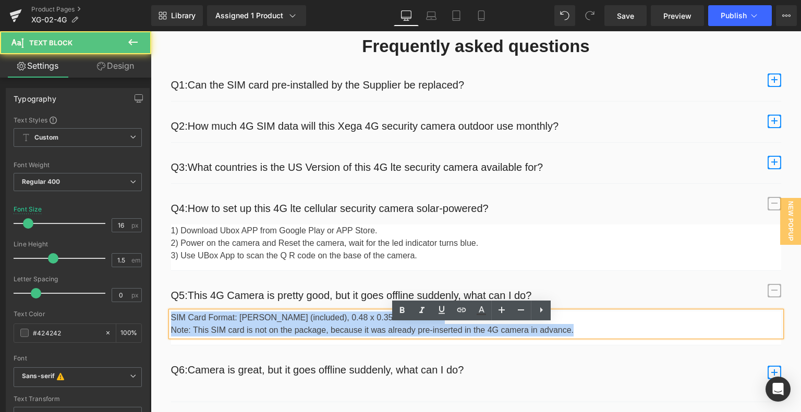
drag, startPoint x: 166, startPoint y: 329, endPoint x: 598, endPoint y: 341, distance: 432.9
click at [598, 337] on div "SIM Card Format: Nano SIM (included), 0.48 x 0.35 x 0.026 inch. Note: This SIM …" at bounding box center [476, 324] width 610 height 25
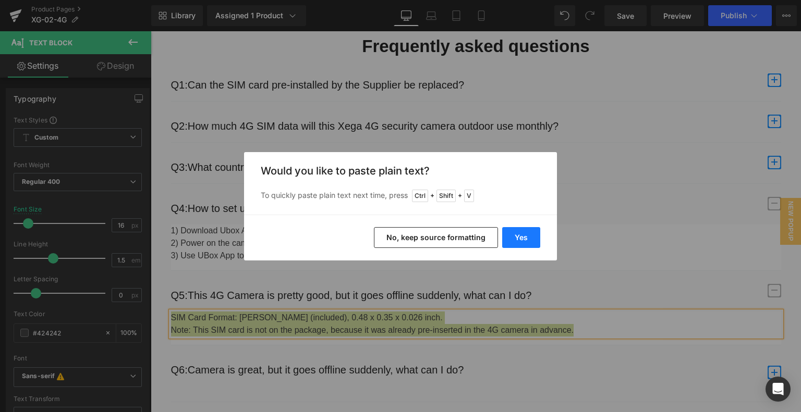
click at [522, 234] on button "Yes" at bounding box center [521, 237] width 38 height 21
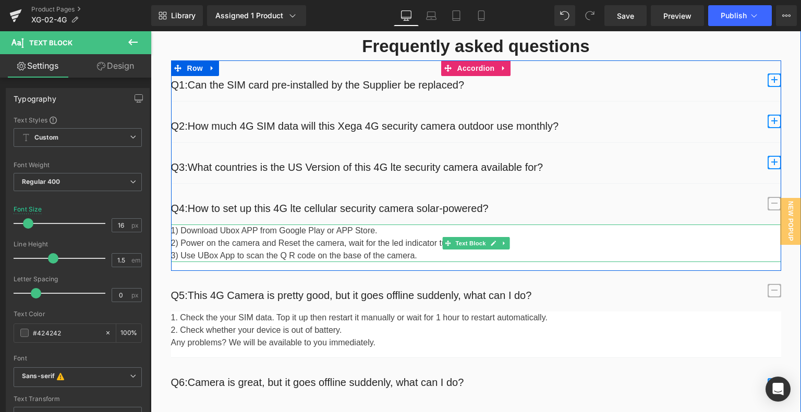
scroll to position [4489, 0]
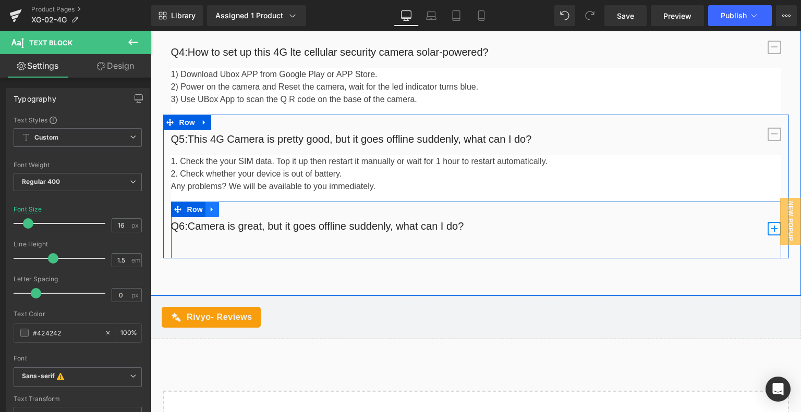
click at [209, 214] on icon at bounding box center [212, 210] width 7 height 8
click at [236, 213] on icon at bounding box center [239, 209] width 7 height 7
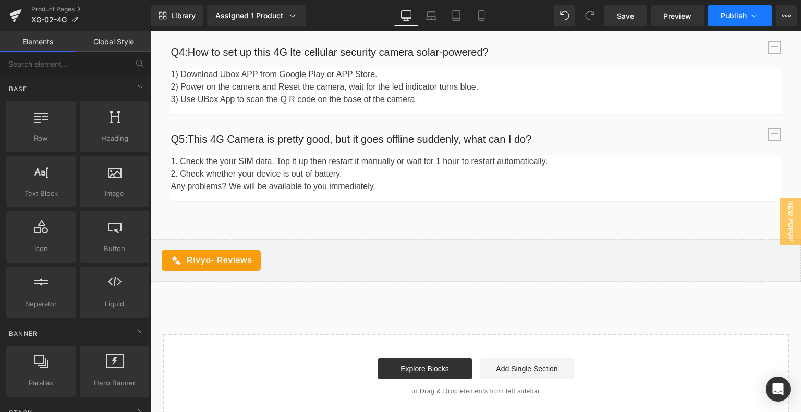
click at [740, 15] on span "Publish" at bounding box center [733, 15] width 26 height 8
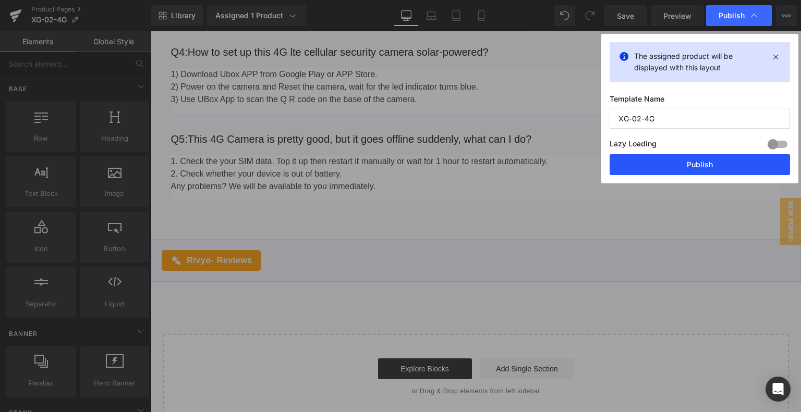
drag, startPoint x: 689, startPoint y: 166, endPoint x: 476, endPoint y: 332, distance: 269.7
click at [689, 166] on button "Publish" at bounding box center [699, 164] width 180 height 21
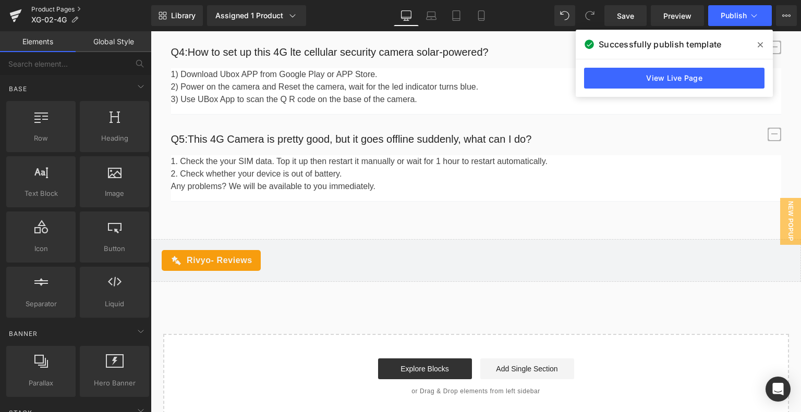
click at [50, 6] on link "Product Pages" at bounding box center [91, 9] width 120 height 8
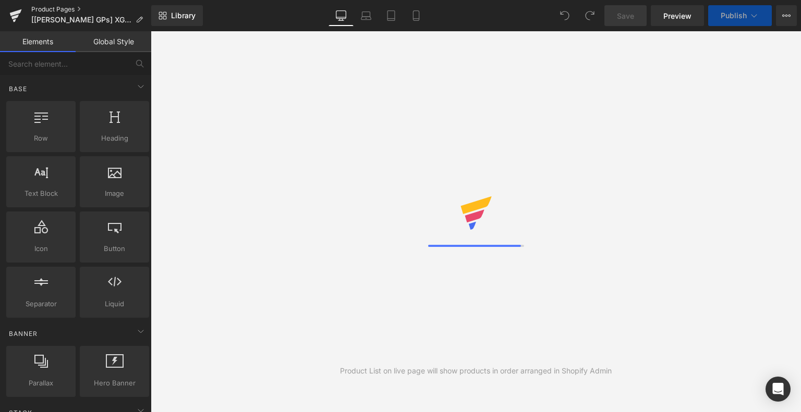
click at [56, 8] on link "Product Pages" at bounding box center [91, 9] width 120 height 8
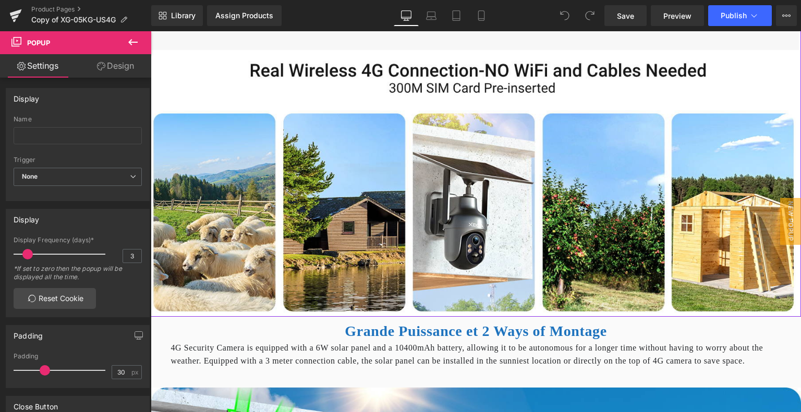
scroll to position [1251, 0]
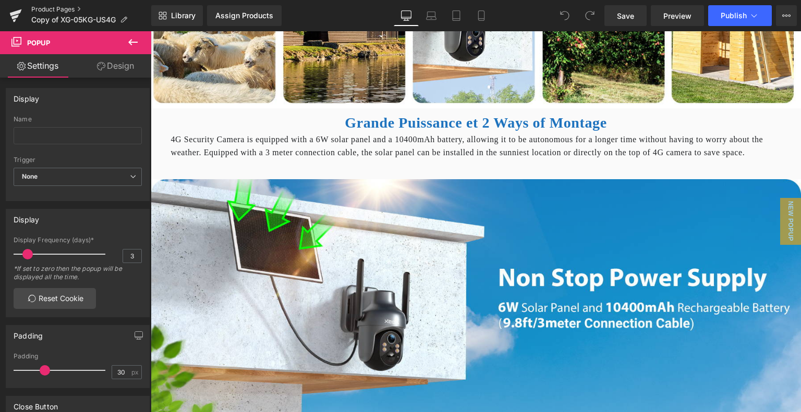
click at [54, 6] on link "Product Pages" at bounding box center [91, 9] width 120 height 8
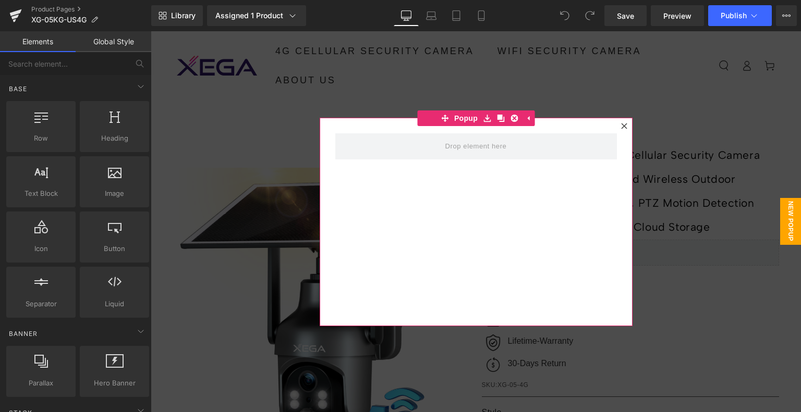
click at [621, 123] on icon at bounding box center [624, 126] width 6 height 6
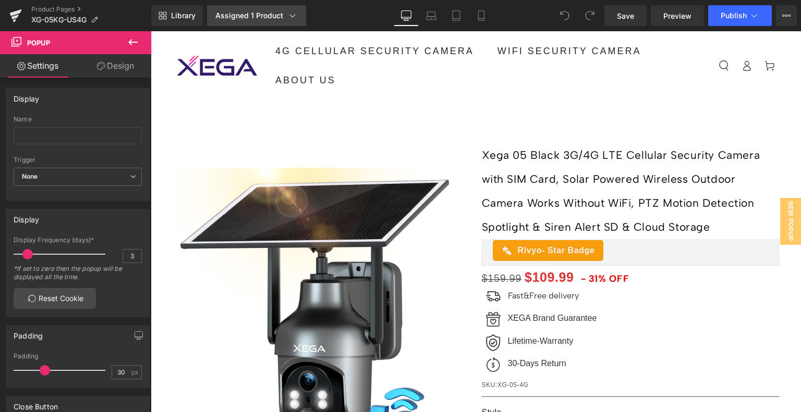
click at [274, 18] on div "Assigned 1 Product" at bounding box center [256, 15] width 82 height 10
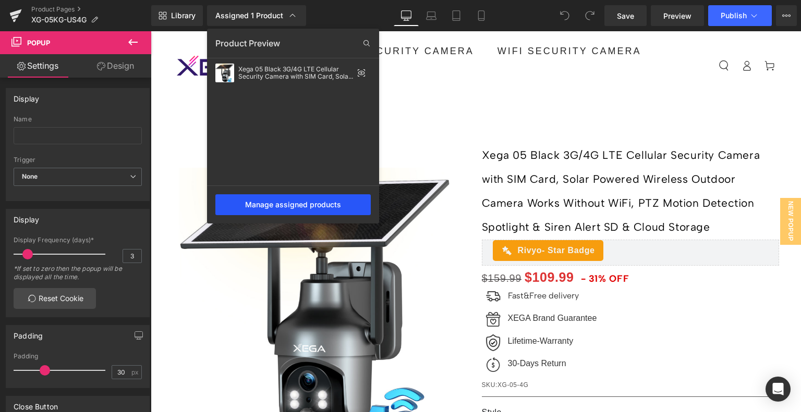
click at [301, 205] on div "Manage assigned products" at bounding box center [292, 204] width 155 height 21
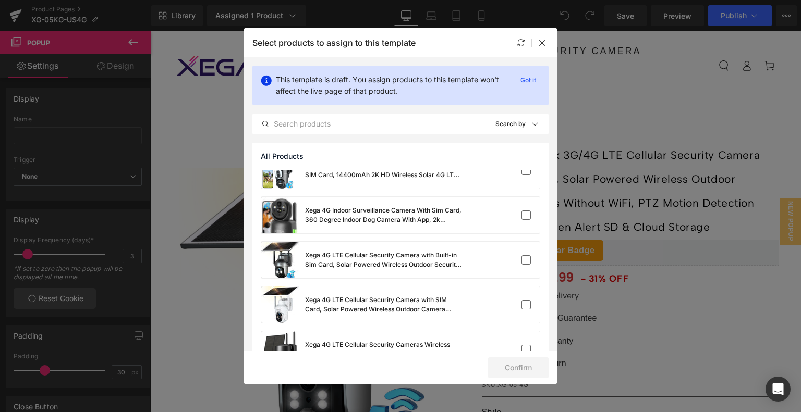
scroll to position [261, 0]
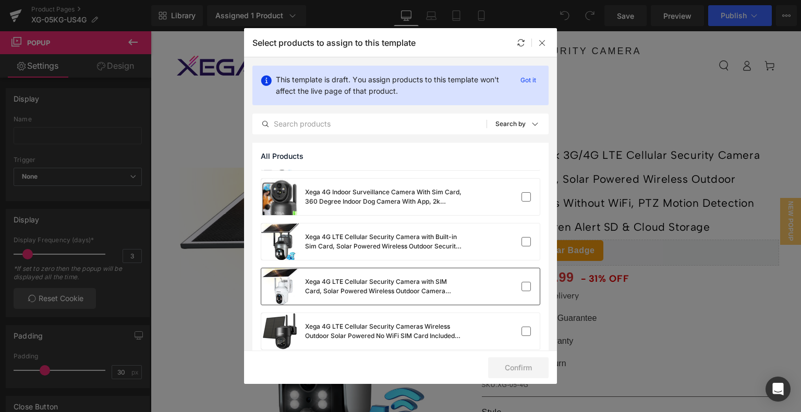
click at [388, 289] on div "Xega 4G LTE Cellular Security Camera with SIM Card, Solar Powered Wireless Outd…" at bounding box center [383, 286] width 156 height 19
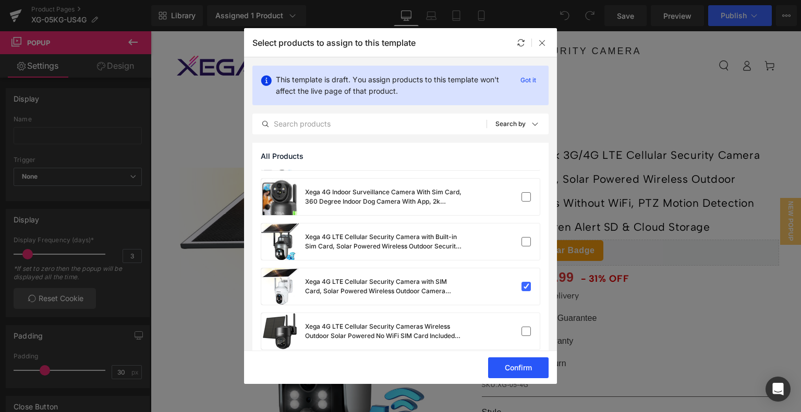
click at [527, 361] on button "Confirm" at bounding box center [518, 368] width 60 height 21
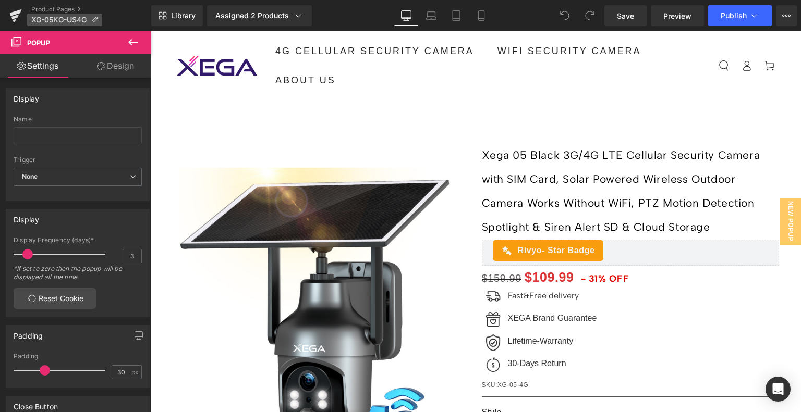
click at [96, 19] on icon at bounding box center [94, 19] width 7 height 7
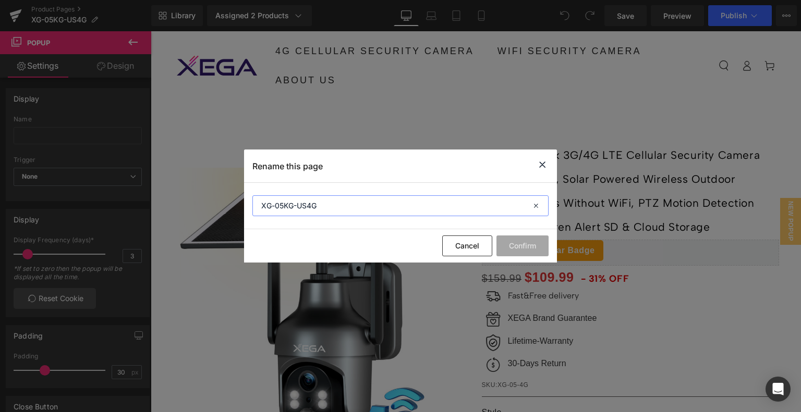
drag, startPoint x: 283, startPoint y: 204, endPoint x: 291, endPoint y: 205, distance: 8.4
click at [291, 205] on input "XG-05KG-US4G" at bounding box center [400, 205] width 296 height 21
click at [320, 205] on input "XG-05-US4G" at bounding box center [400, 205] width 296 height 21
type input "XG-05-US4G白色"
click at [514, 251] on button "Confirm" at bounding box center [522, 246] width 52 height 21
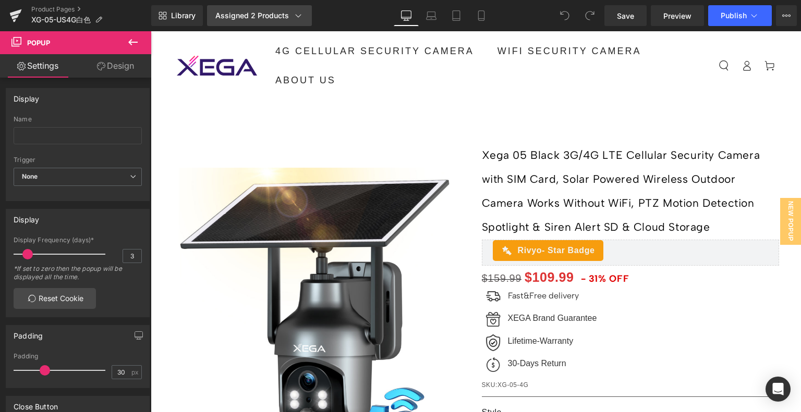
click at [269, 20] on div "Assigned 2 Products" at bounding box center [259, 15] width 88 height 10
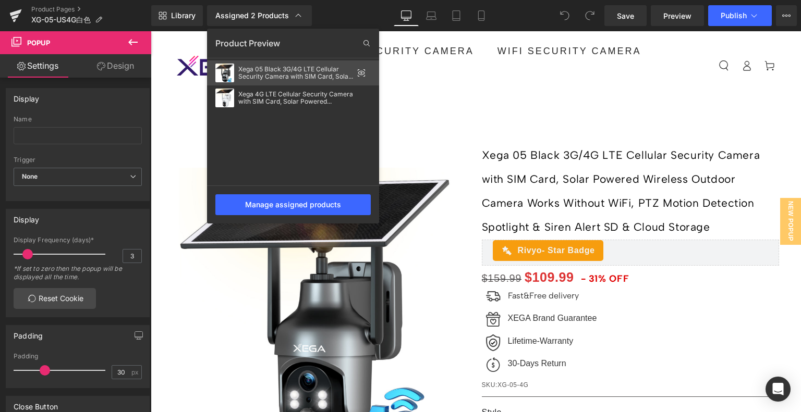
click at [337, 72] on div "Xega 05 Black 3G/4G LTE Cellular Security Camera with SIM Card, Solar Powered W…" at bounding box center [295, 73] width 115 height 15
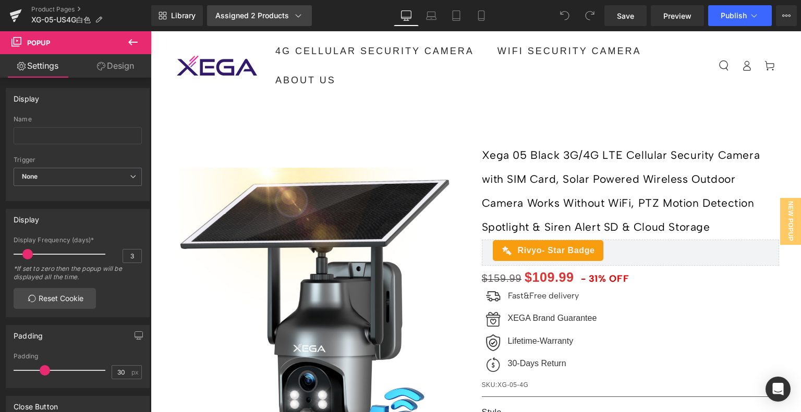
click at [302, 14] on icon at bounding box center [298, 15] width 10 height 10
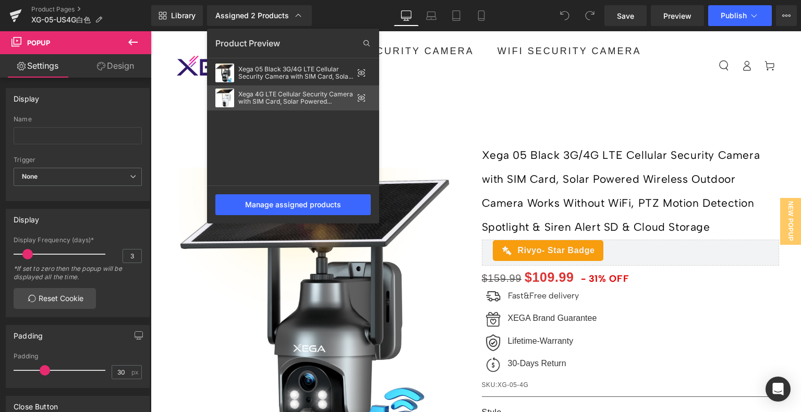
click at [290, 101] on div "Xega 4G LTE Cellular Security Camera with SIM Card, Solar Powered Wireless Outd…" at bounding box center [295, 98] width 115 height 15
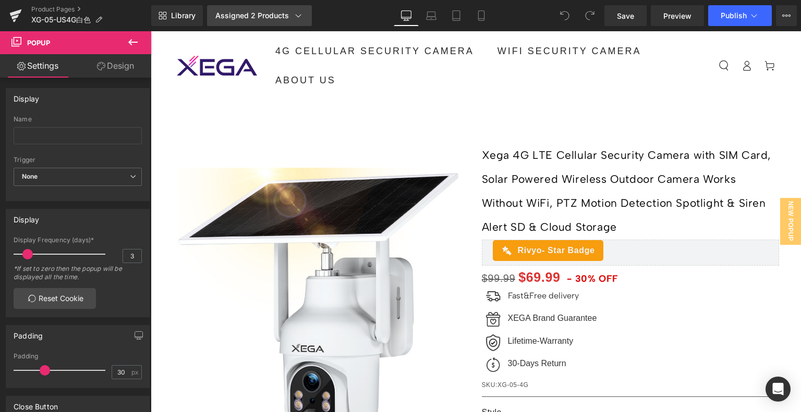
click at [286, 12] on div "Assigned 2 Products" at bounding box center [259, 15] width 88 height 10
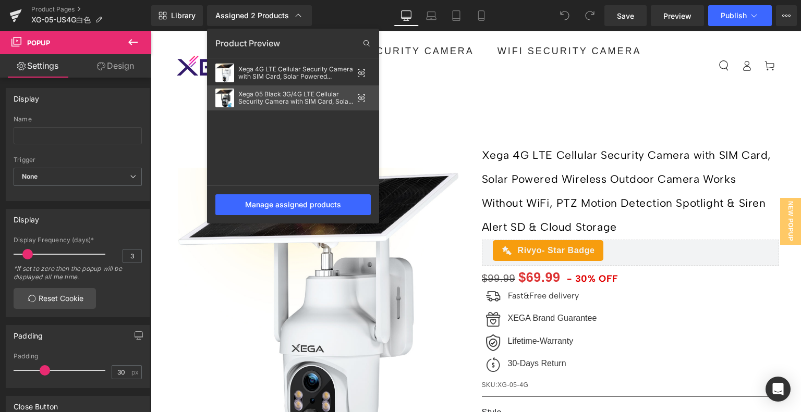
drag, startPoint x: 290, startPoint y: 100, endPoint x: 270, endPoint y: 107, distance: 21.9
click at [270, 107] on div "Xega 05 Black 3G/4G LTE Cellular Security Camera with SIM Card, Solar Powered W…" at bounding box center [293, 97] width 172 height 25
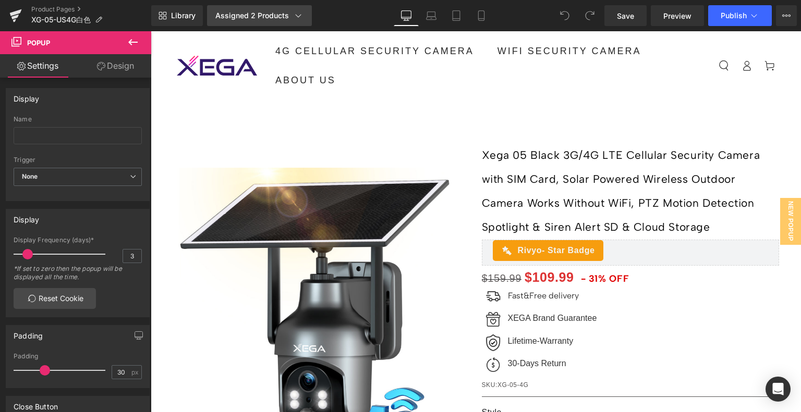
click at [296, 17] on icon at bounding box center [298, 15] width 10 height 10
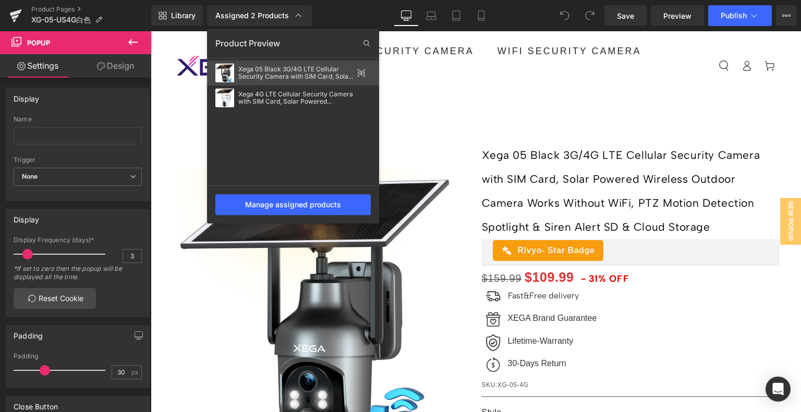
click at [359, 72] on icon at bounding box center [361, 73] width 8 height 8
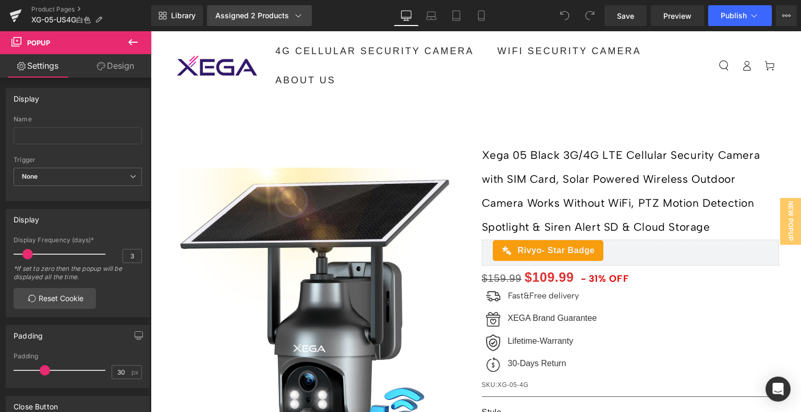
click at [295, 17] on icon at bounding box center [298, 15] width 10 height 10
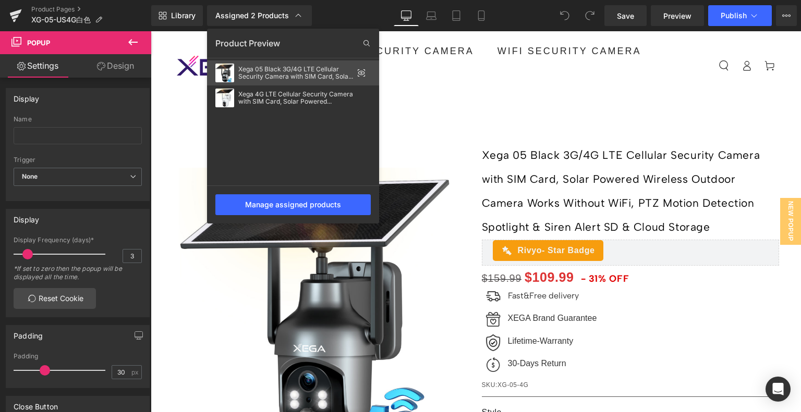
click at [360, 70] on icon at bounding box center [361, 73] width 8 height 8
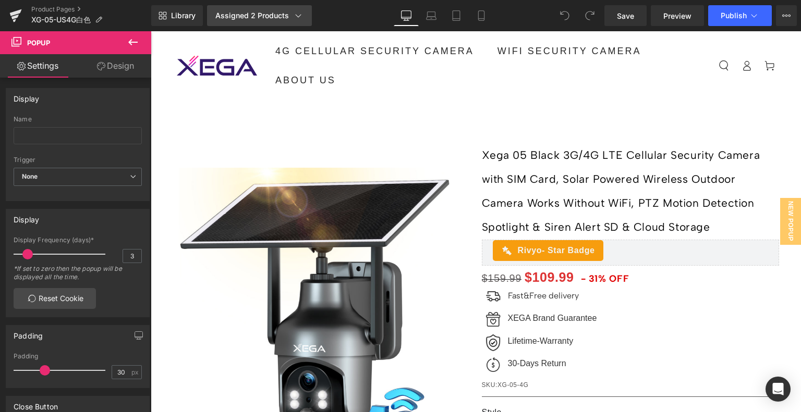
click at [300, 15] on icon at bounding box center [298, 15] width 10 height 10
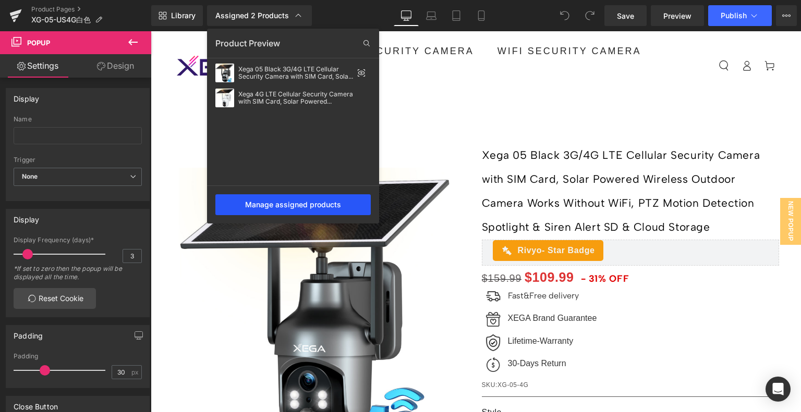
click at [321, 209] on div "Manage assigned products" at bounding box center [292, 204] width 155 height 21
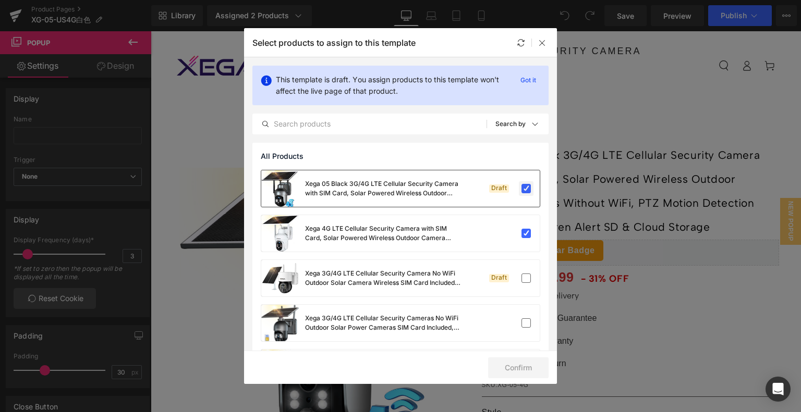
click at [521, 187] on label at bounding box center [525, 188] width 9 height 9
click at [526, 189] on input "checkbox" at bounding box center [526, 189] width 0 height 0
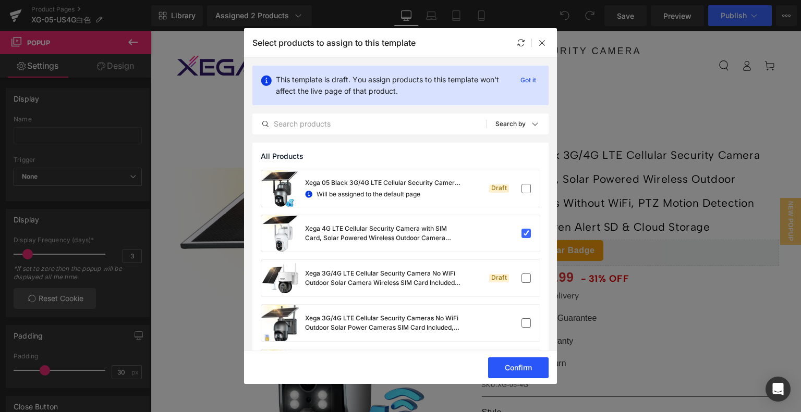
click at [513, 362] on button "Confirm" at bounding box center [518, 368] width 60 height 21
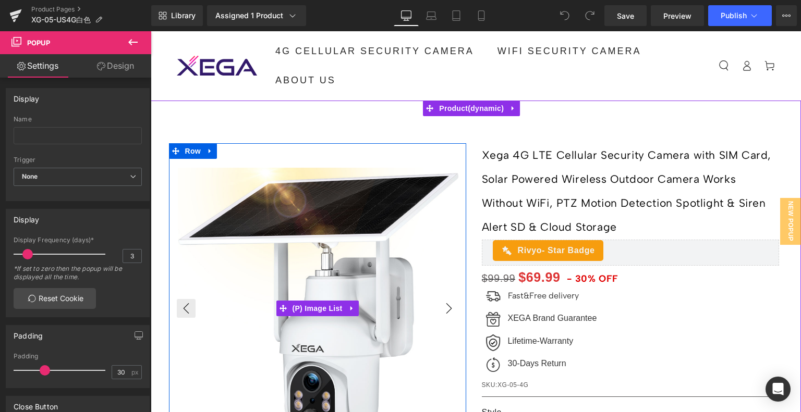
click at [442, 301] on button "›" at bounding box center [448, 308] width 19 height 19
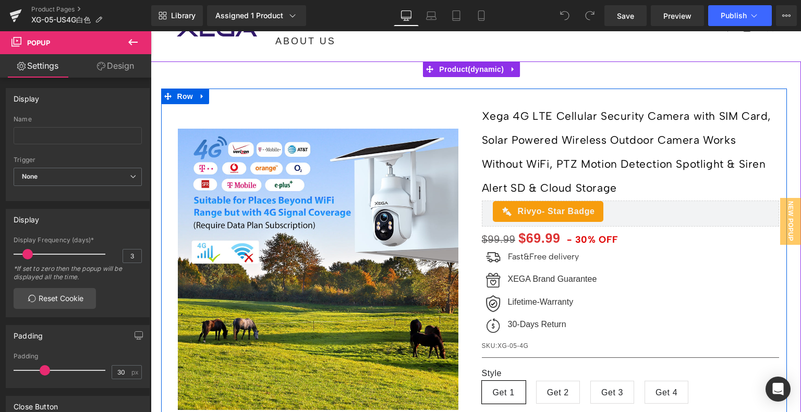
scroll to position [209, 0]
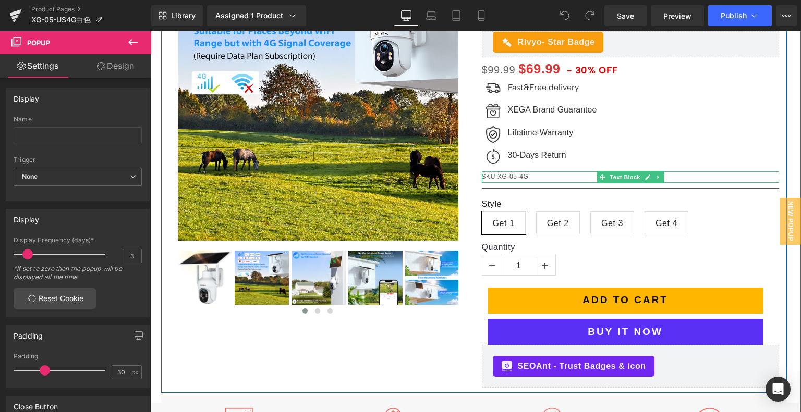
click at [513, 177] on p "SKU:XG-05-4G" at bounding box center [630, 177] width 297 height 11
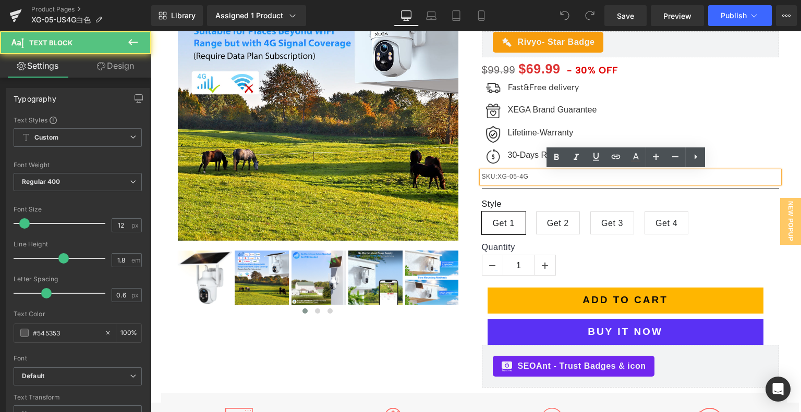
click at [513, 177] on p "SKU:XG-05-4G" at bounding box center [630, 177] width 297 height 11
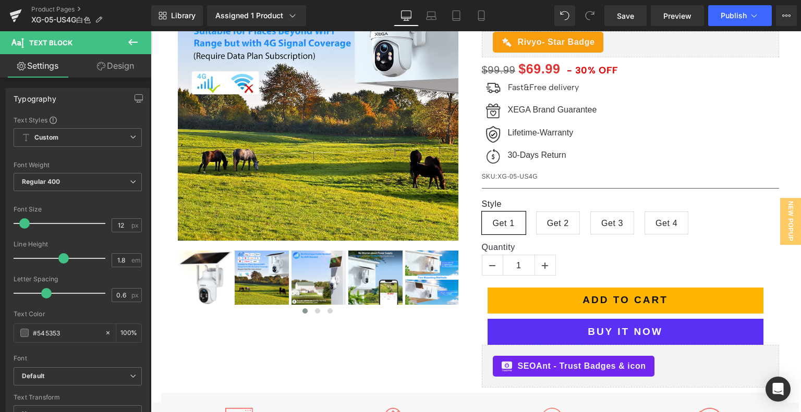
click at [138, 43] on icon at bounding box center [133, 42] width 13 height 13
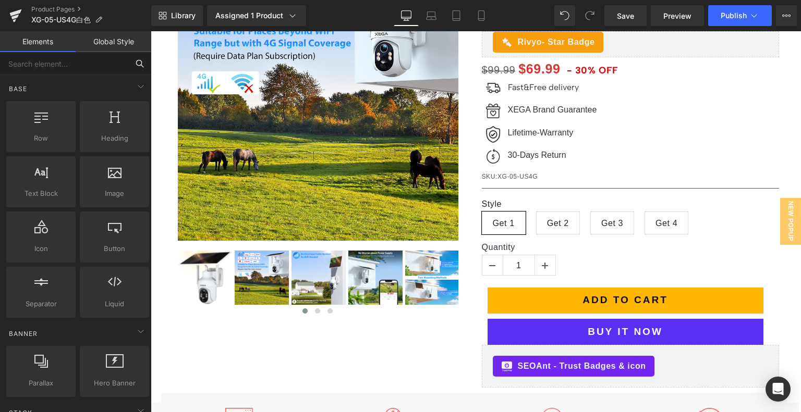
click at [74, 62] on input "text" at bounding box center [64, 63] width 128 height 23
type input "SK"
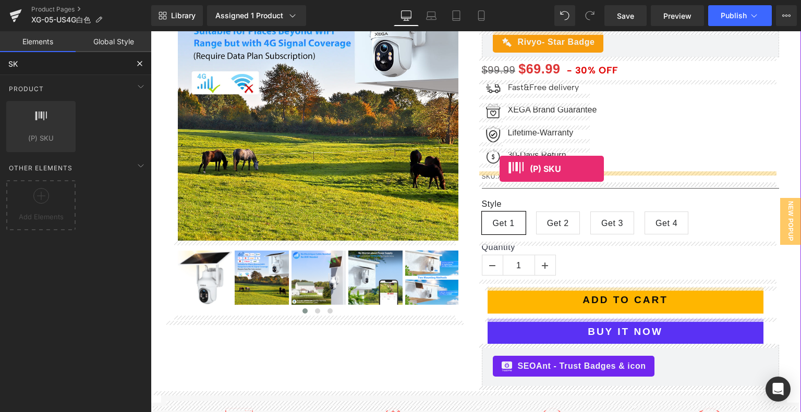
drag, startPoint x: 199, startPoint y: 155, endPoint x: 499, endPoint y: 169, distance: 301.1
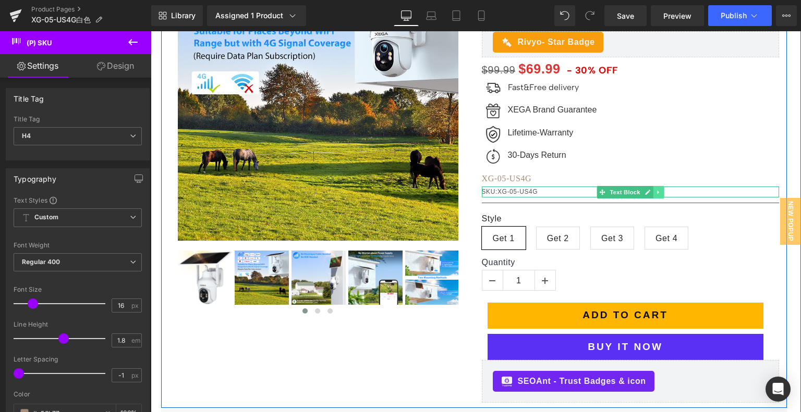
click at [655, 191] on icon at bounding box center [658, 192] width 6 height 6
click at [658, 192] on link at bounding box center [663, 192] width 11 height 13
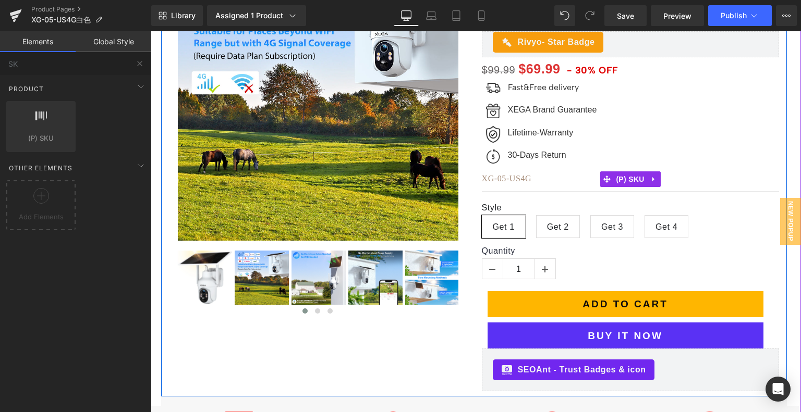
click at [512, 178] on span "XG-05-US4G" at bounding box center [507, 178] width 50 height 9
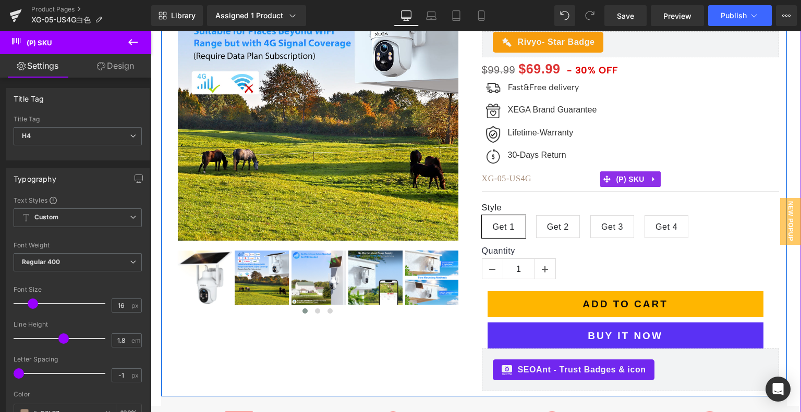
click at [509, 175] on span "XG-05-US4G" at bounding box center [507, 178] width 50 height 9
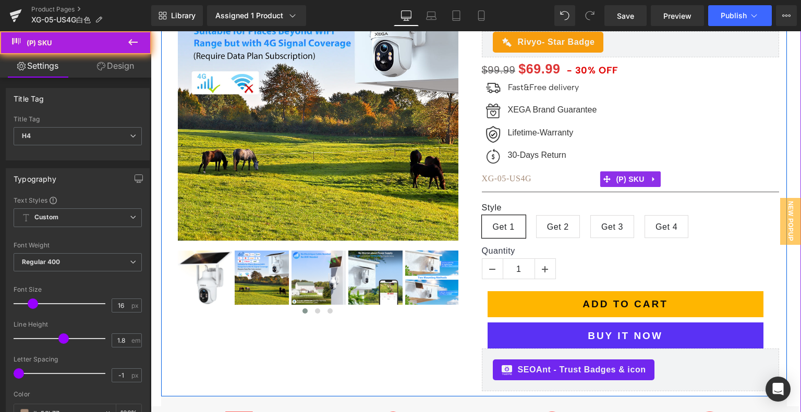
click at [509, 179] on span "XG-05-US4G" at bounding box center [507, 178] width 50 height 9
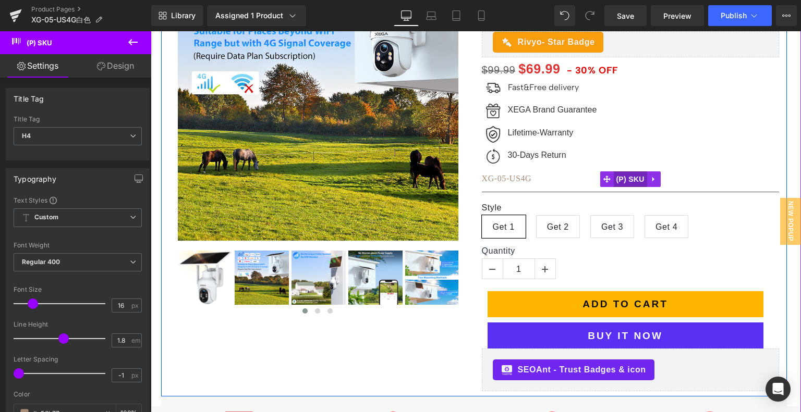
click at [629, 178] on span "(P) SKU" at bounding box center [629, 180] width 33 height 16
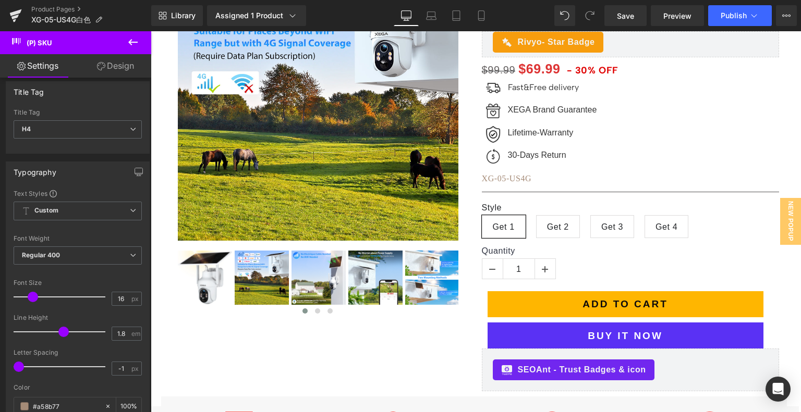
scroll to position [0, 0]
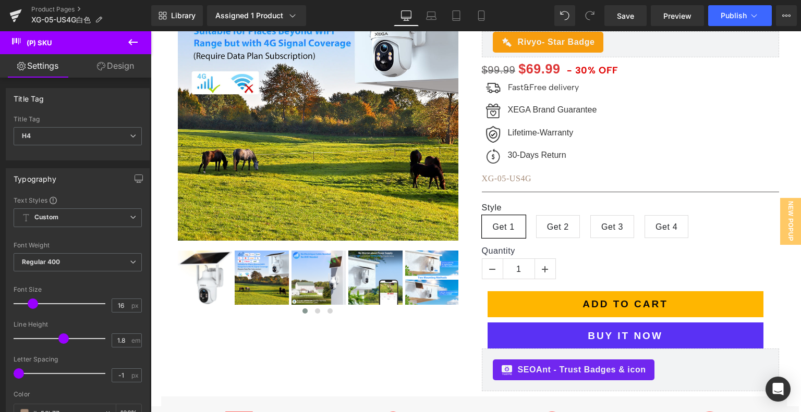
click at [123, 63] on link "Design" at bounding box center [116, 65] width 76 height 23
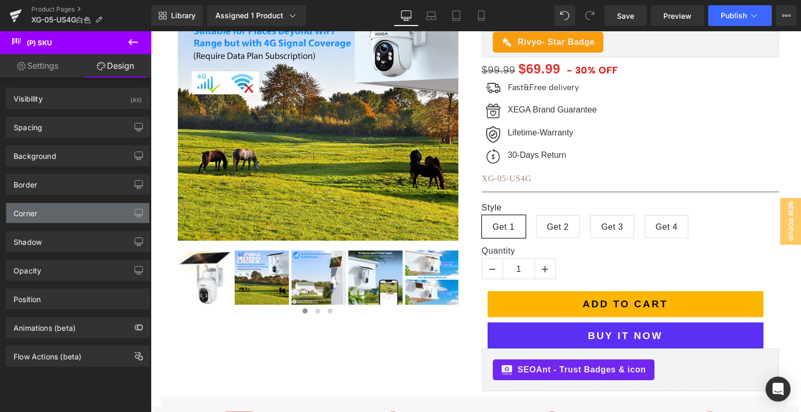
click at [65, 203] on div "Corner" at bounding box center [77, 213] width 143 height 20
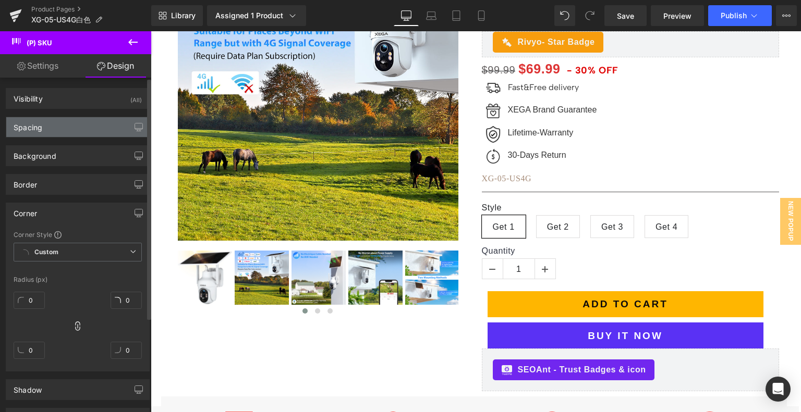
click at [91, 123] on div "Spacing" at bounding box center [77, 127] width 143 height 20
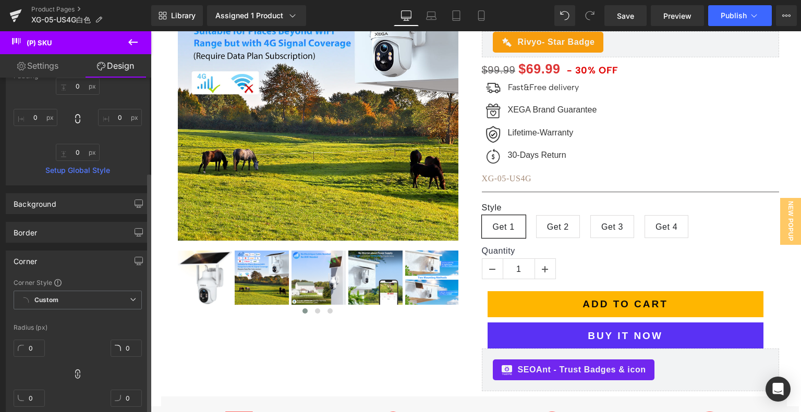
scroll to position [209, 0]
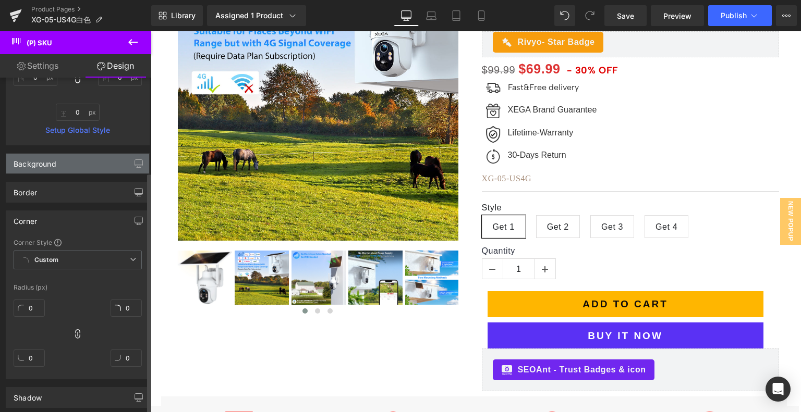
click at [68, 167] on div "Background" at bounding box center [77, 164] width 143 height 20
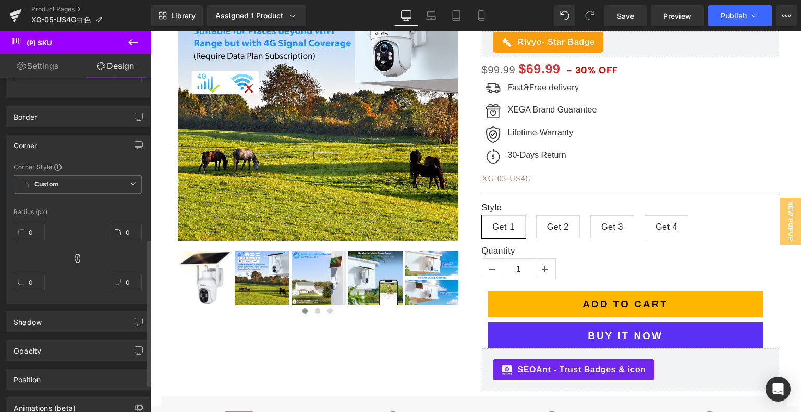
scroll to position [427, 0]
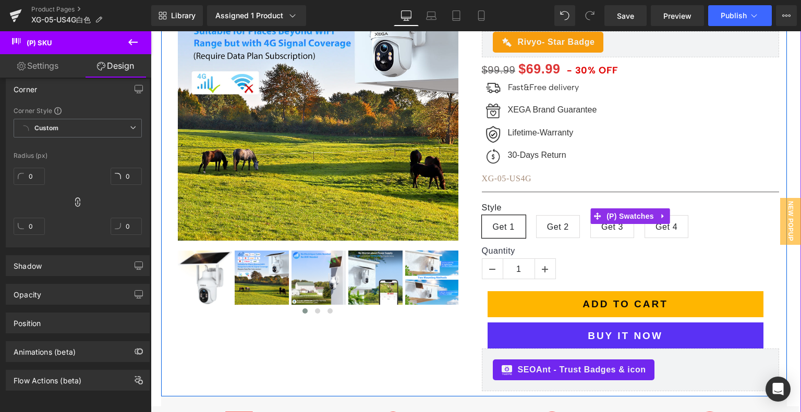
click at [500, 173] on h4 "XG-05-US4G" at bounding box center [630, 179] width 297 height 15
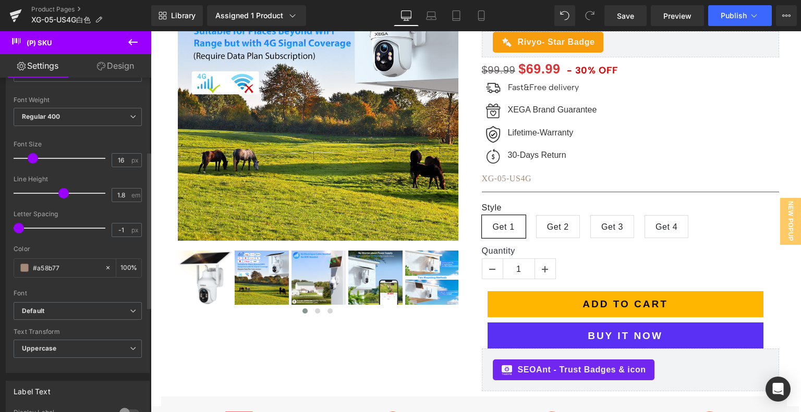
scroll to position [156, 0]
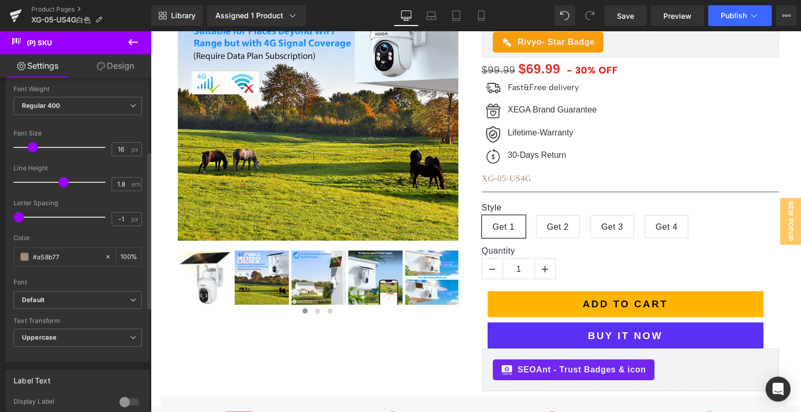
drag, startPoint x: 60, startPoint y: 254, endPoint x: 10, endPoint y: 256, distance: 50.1
click at [10, 256] on div "Text Styles Custom Custom Setup Global Style Custom Setup Global Style Thin 100…" at bounding box center [77, 201] width 143 height 322
type input "#000000"
click at [60, 273] on div at bounding box center [78, 275] width 128 height 7
click at [24, 256] on span at bounding box center [24, 257] width 8 height 8
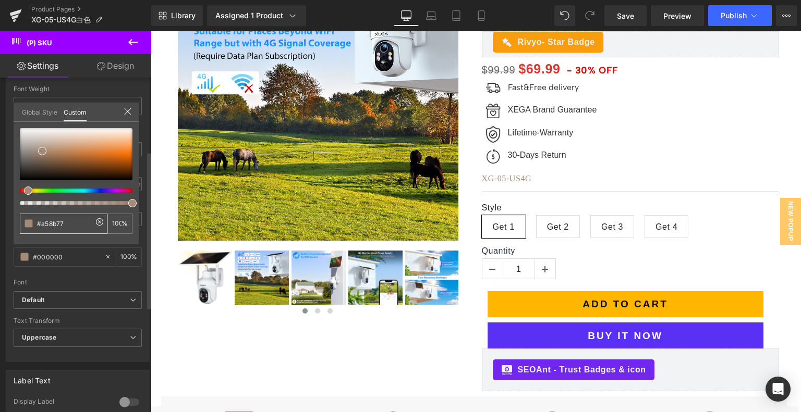
drag, startPoint x: 69, startPoint y: 224, endPoint x: 22, endPoint y: 226, distance: 46.4
click at [22, 226] on div "#a58b77" at bounding box center [64, 224] width 88 height 20
paste input "000000"
click at [73, 223] on input "#000000" at bounding box center [64, 223] width 55 height 11
type input "#000000"
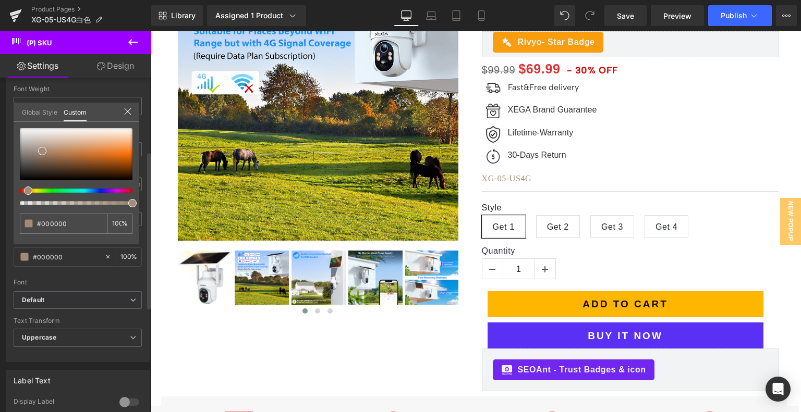
click at [17, 221] on div "#000000 100 %" at bounding box center [76, 186] width 125 height 116
drag, startPoint x: 44, startPoint y: 147, endPoint x: 10, endPoint y: 188, distance: 52.6
click at [10, 188] on div "Typography Text Styles Custom Custom Setup Global Style Custom Setup Global Sty…" at bounding box center [78, 183] width 156 height 358
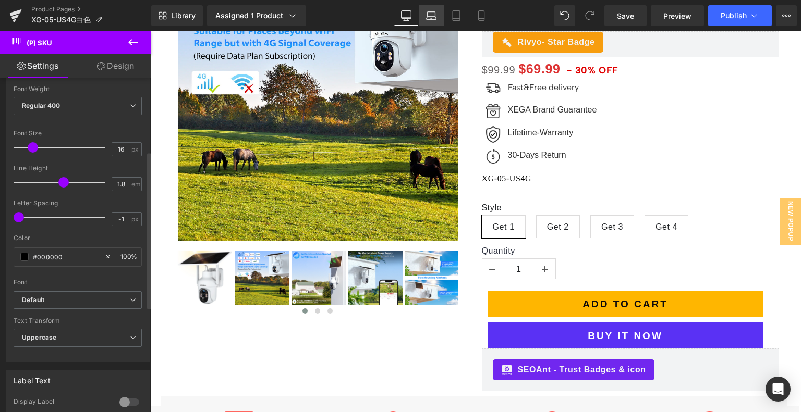
click at [426, 15] on icon at bounding box center [431, 15] width 10 height 10
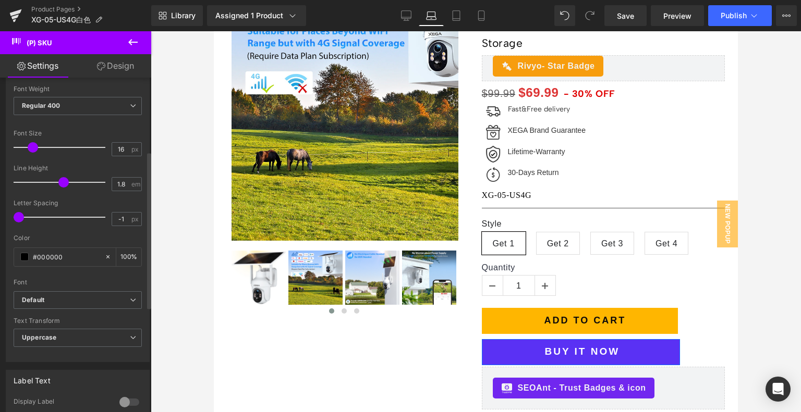
scroll to position [236, 0]
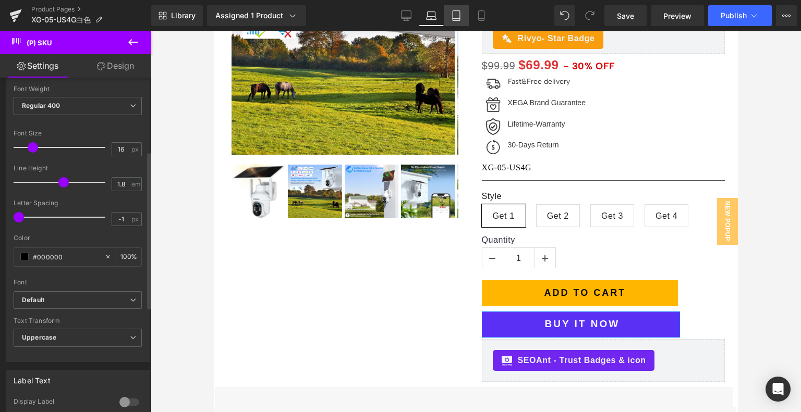
click at [459, 19] on icon at bounding box center [455, 19] width 7 height 0
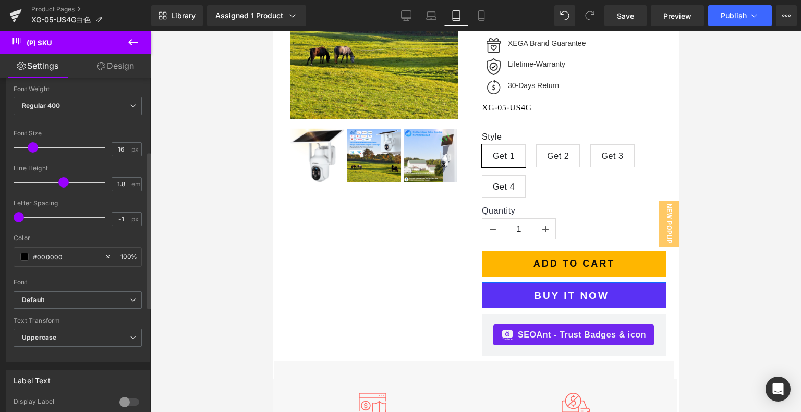
scroll to position [176, 0]
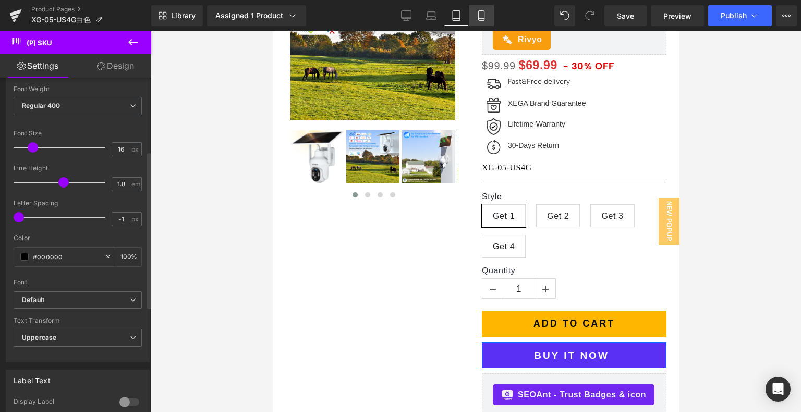
click at [476, 20] on icon at bounding box center [481, 15] width 10 height 10
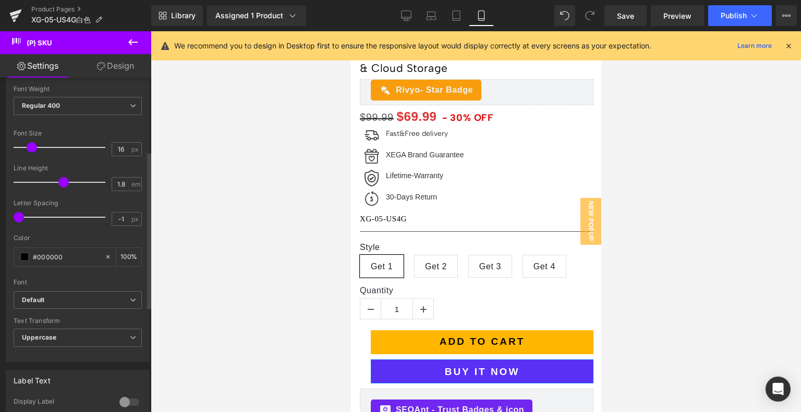
scroll to position [428, 0]
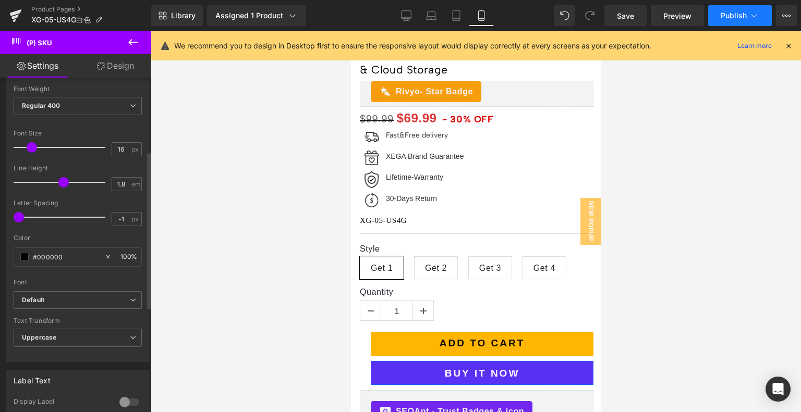
click at [738, 22] on button "Publish" at bounding box center [740, 15] width 64 height 21
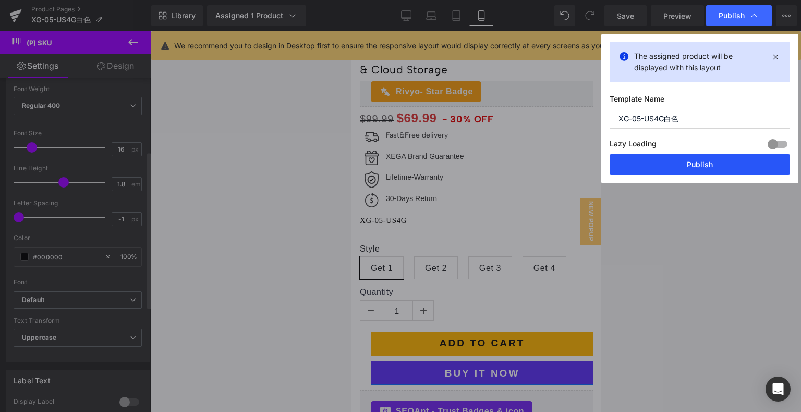
click at [708, 166] on button "Publish" at bounding box center [699, 164] width 180 height 21
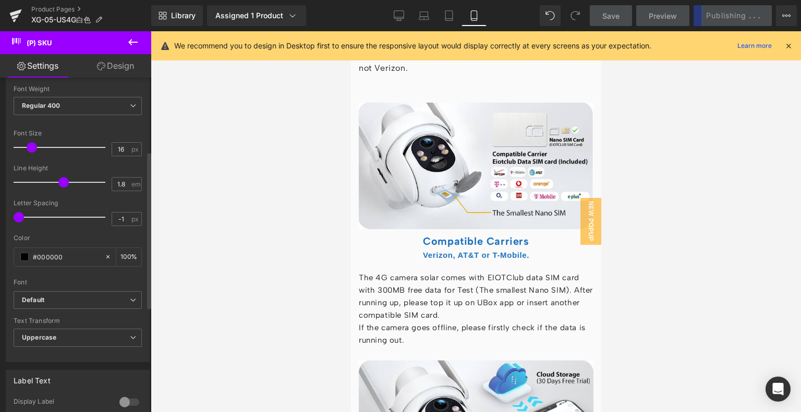
scroll to position [3401, 0]
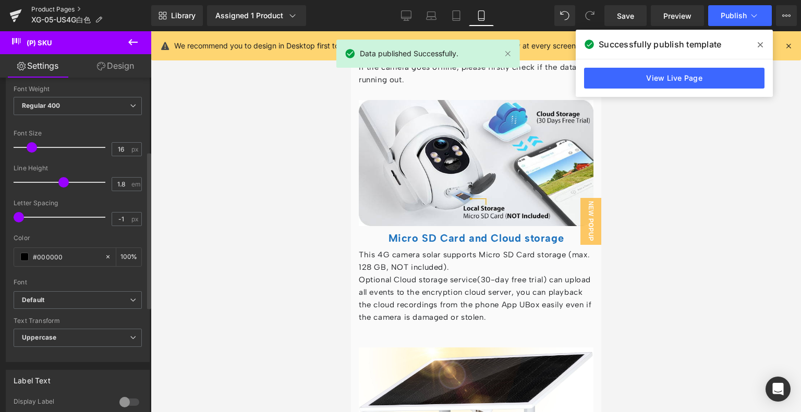
click at [56, 9] on link "Product Pages" at bounding box center [91, 9] width 120 height 8
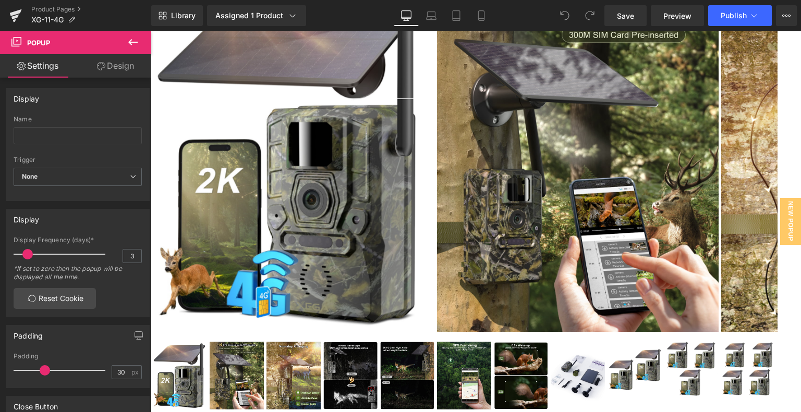
scroll to position [104, 0]
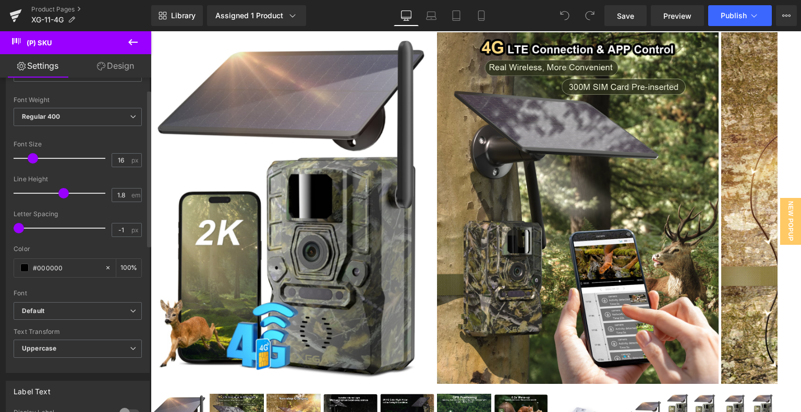
scroll to position [209, 0]
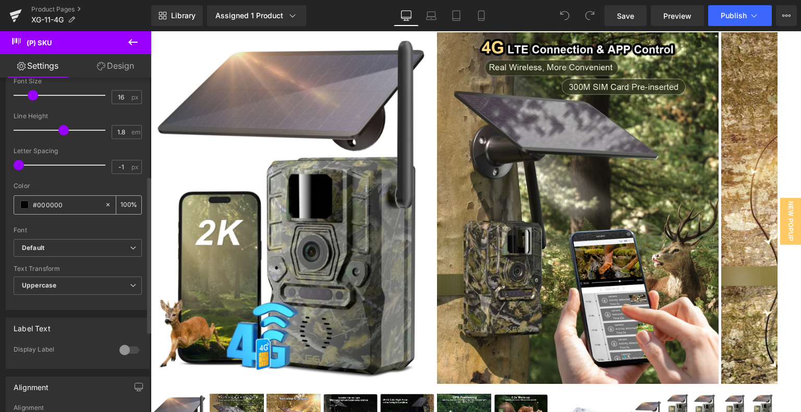
drag, startPoint x: 66, startPoint y: 201, endPoint x: 21, endPoint y: 206, distance: 45.2
click at [21, 206] on div "#000000" at bounding box center [59, 205] width 90 height 18
click at [57, 10] on link "Product Pages" at bounding box center [91, 9] width 120 height 8
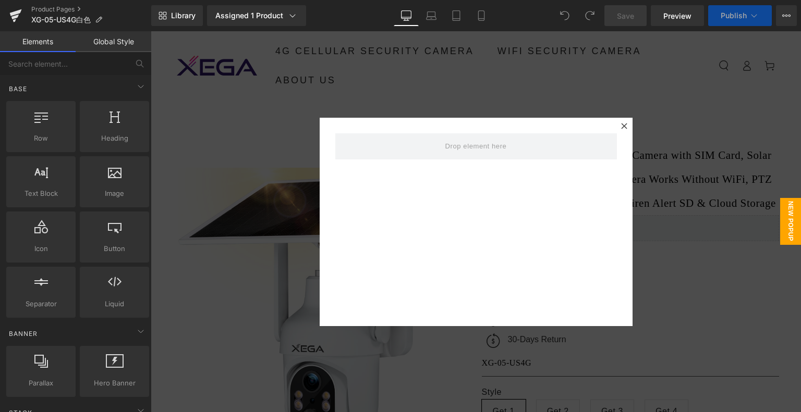
click at [621, 123] on icon at bounding box center [624, 126] width 6 height 6
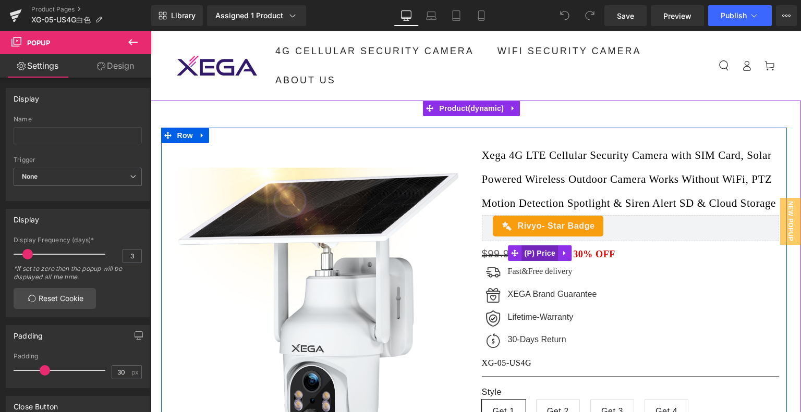
scroll to position [104, 0]
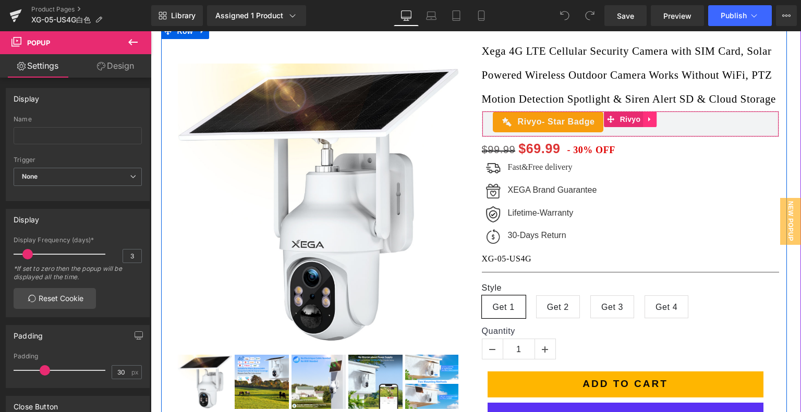
click at [646, 124] on icon at bounding box center [649, 120] width 7 height 8
click at [653, 124] on icon at bounding box center [656, 120] width 7 height 8
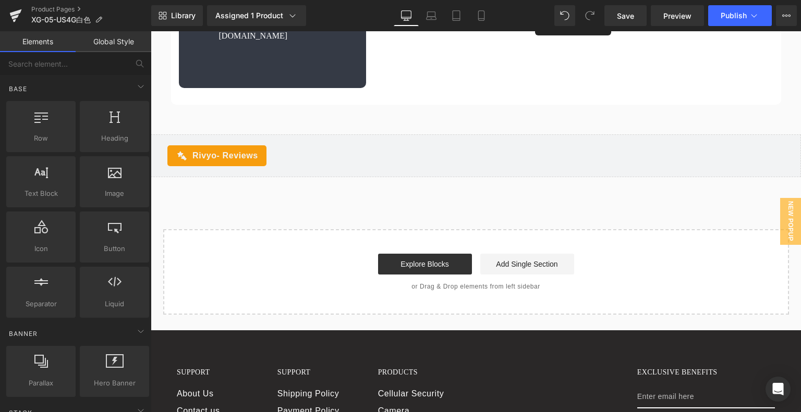
scroll to position [5630, 0]
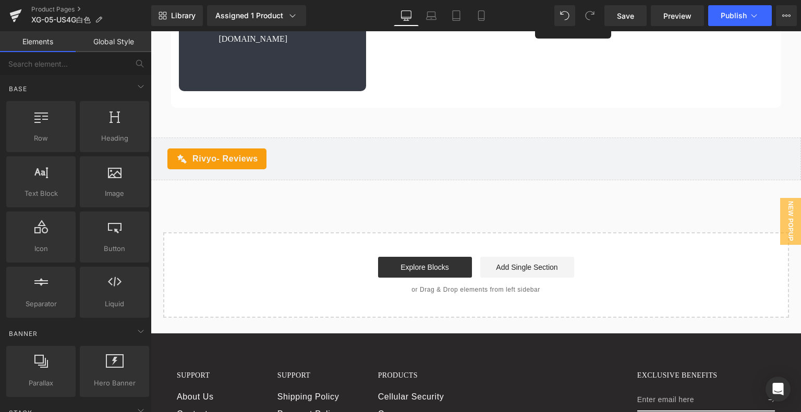
click at [192, 174] on div "Rivyo - Reviews Rivyo" at bounding box center [476, 159] width 650 height 43
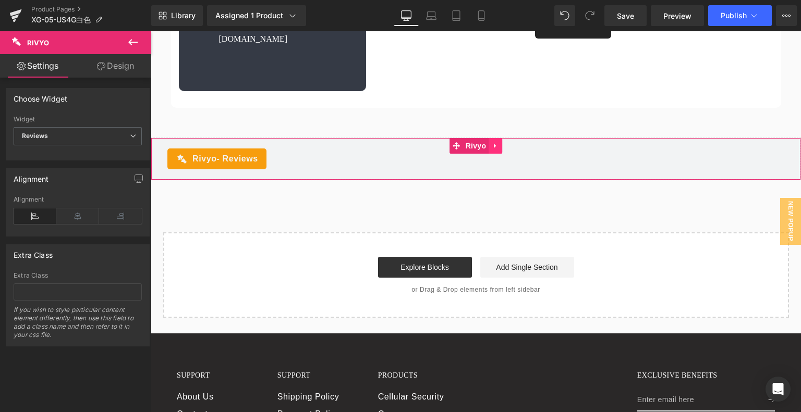
click at [496, 154] on link at bounding box center [495, 146] width 14 height 16
click at [500, 150] on icon at bounding box center [501, 145] width 7 height 7
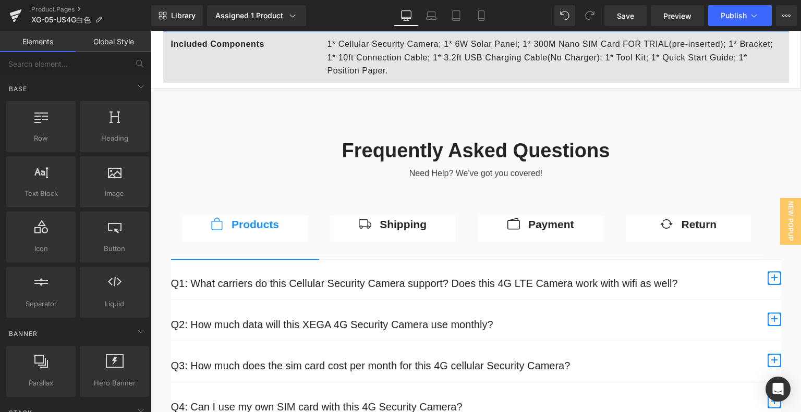
scroll to position [4848, 0]
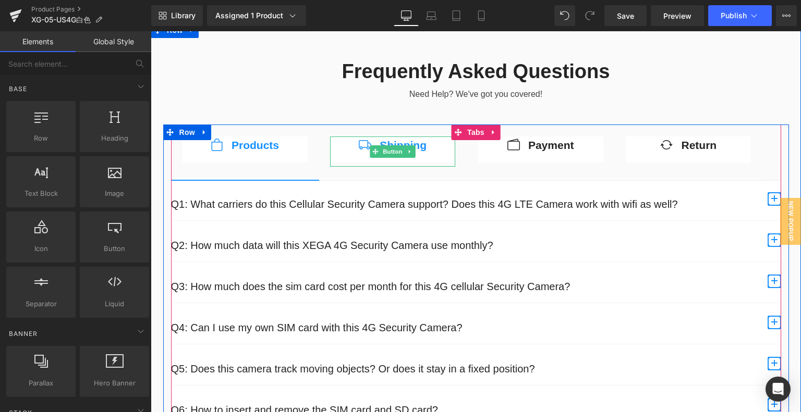
click at [419, 151] on span "Shipping" at bounding box center [403, 145] width 47 height 12
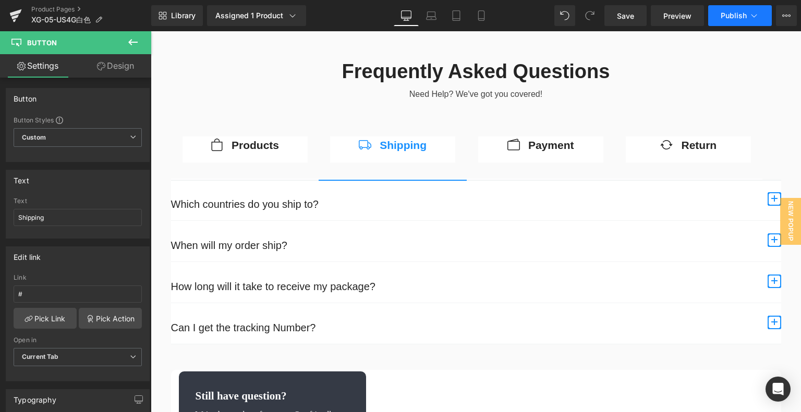
click at [744, 21] on button "Publish" at bounding box center [740, 15] width 64 height 21
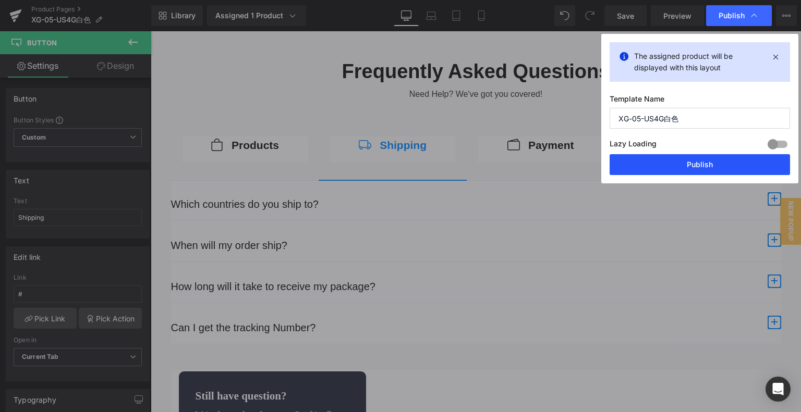
click at [710, 162] on button "Publish" at bounding box center [699, 164] width 180 height 21
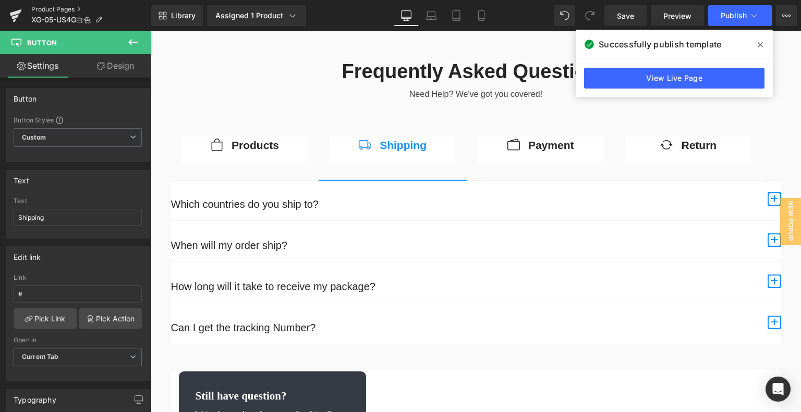
click at [70, 9] on link "Product Pages" at bounding box center [91, 9] width 120 height 8
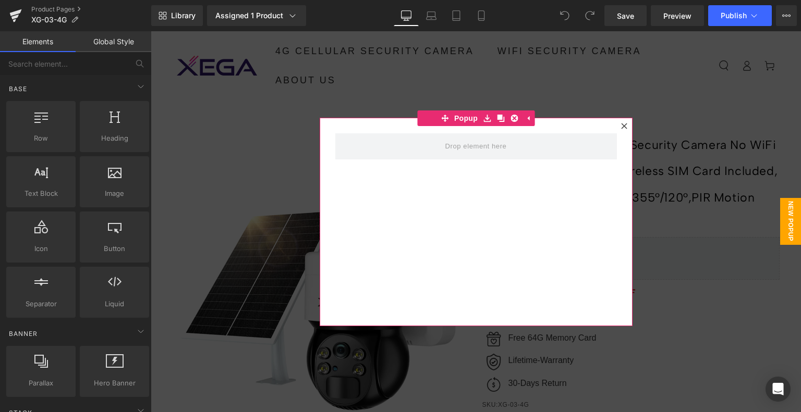
click at [621, 123] on icon at bounding box center [624, 126] width 6 height 6
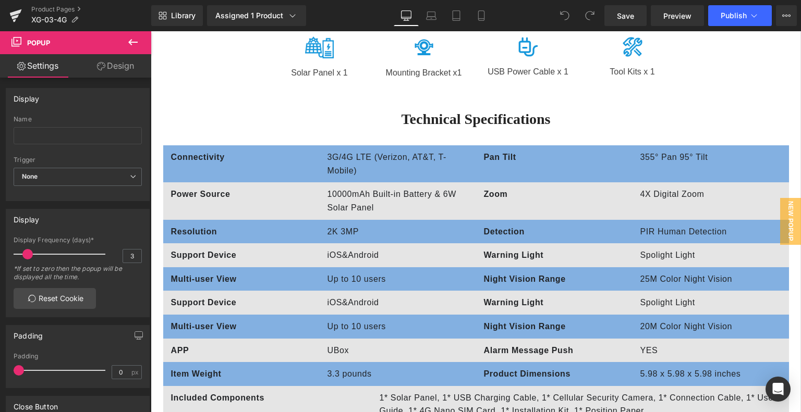
scroll to position [3441, 0]
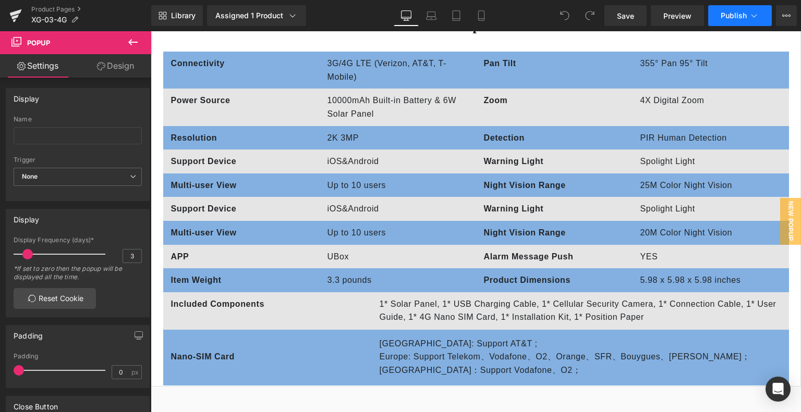
click at [741, 16] on span "Publish" at bounding box center [733, 15] width 26 height 8
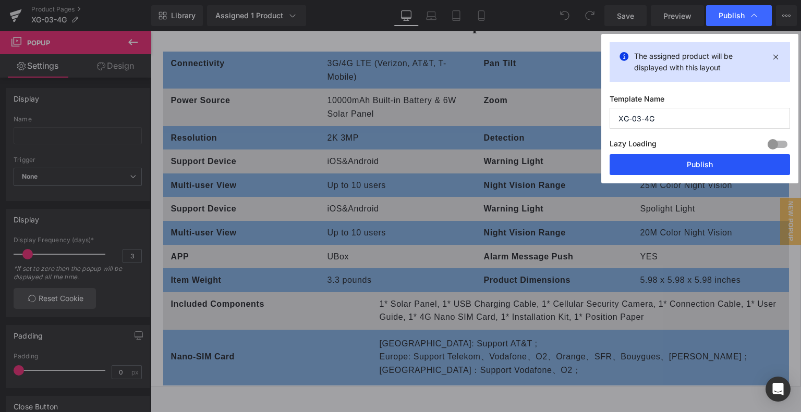
click at [700, 162] on button "Publish" at bounding box center [699, 164] width 180 height 21
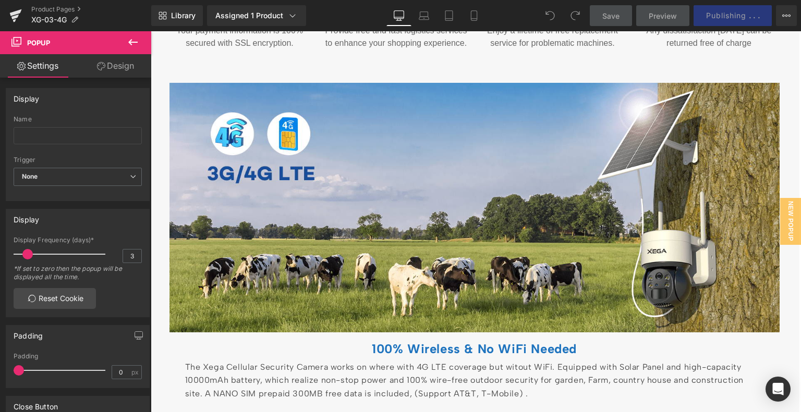
scroll to position [417, 0]
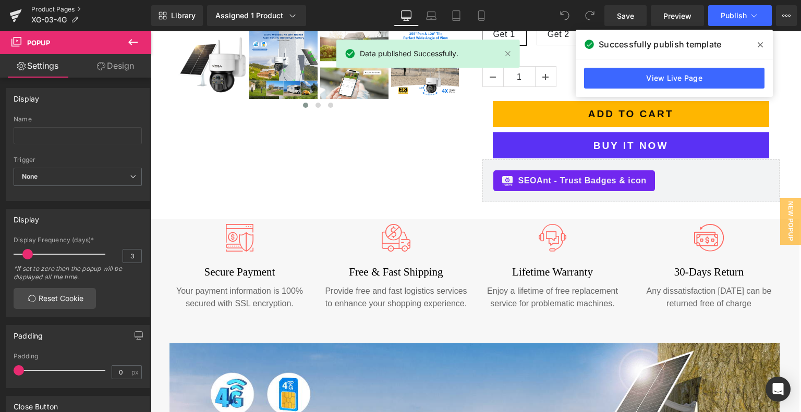
click at [63, 8] on link "Product Pages" at bounding box center [91, 9] width 120 height 8
